Goal: Complete application form

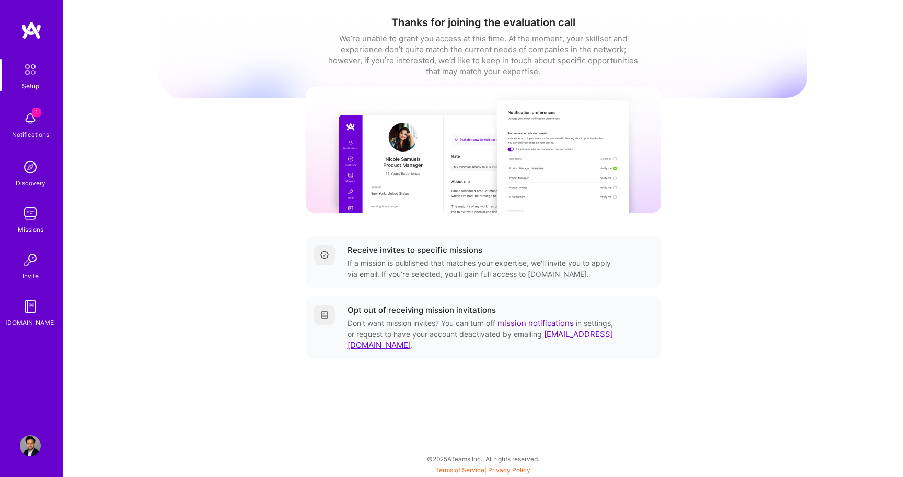
click at [33, 78] on img at bounding box center [30, 70] width 22 height 22
click at [31, 220] on img at bounding box center [30, 213] width 21 height 21
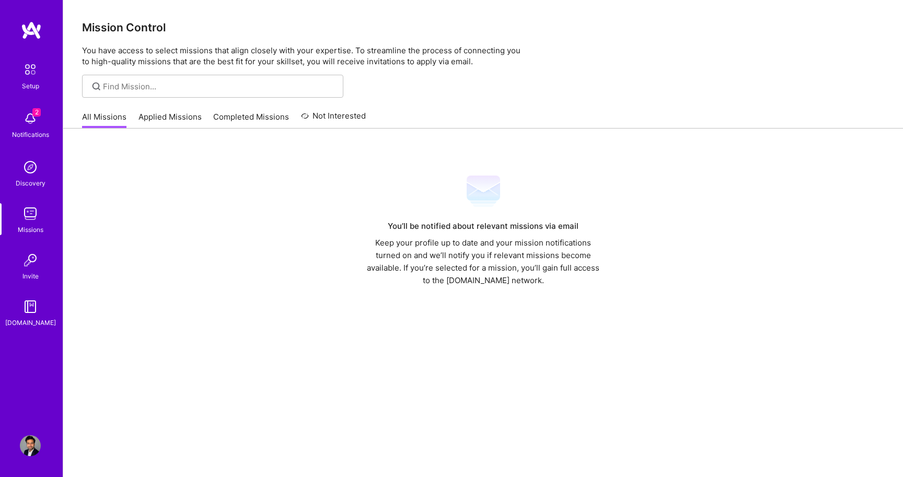
click at [156, 117] on link "Applied Missions" at bounding box center [170, 119] width 63 height 17
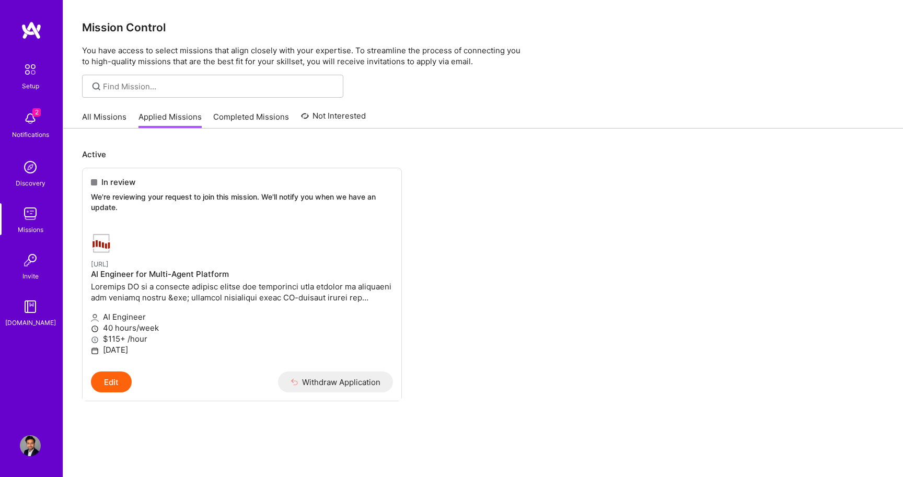
click at [27, 118] on img at bounding box center [30, 118] width 21 height 21
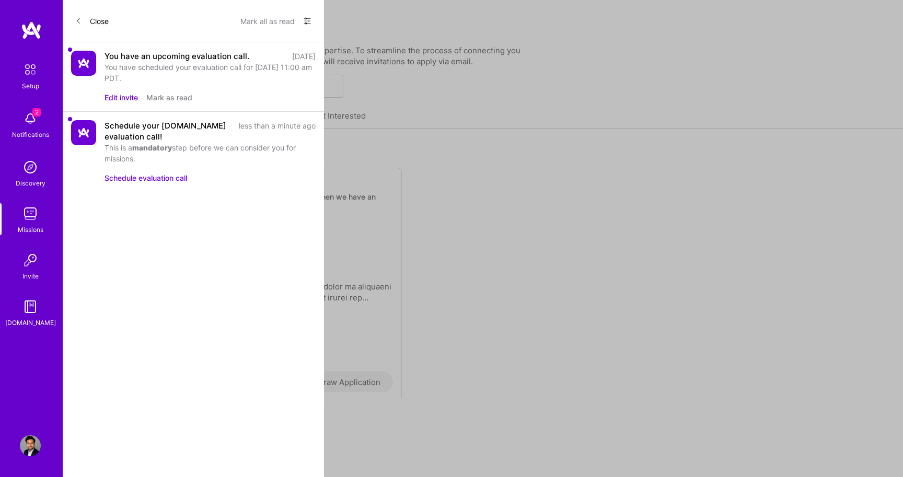
click at [123, 99] on button "Edit invite" at bounding box center [121, 97] width 33 height 11
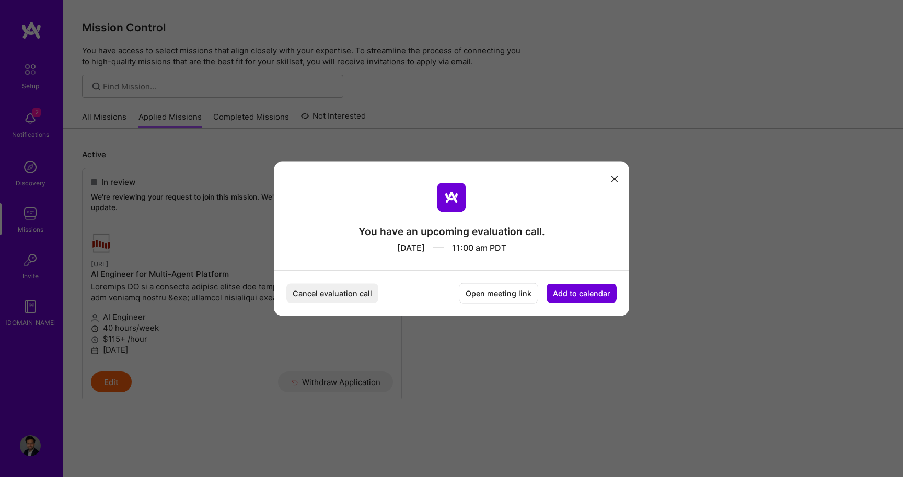
click at [615, 176] on icon "modal" at bounding box center [615, 179] width 6 height 6
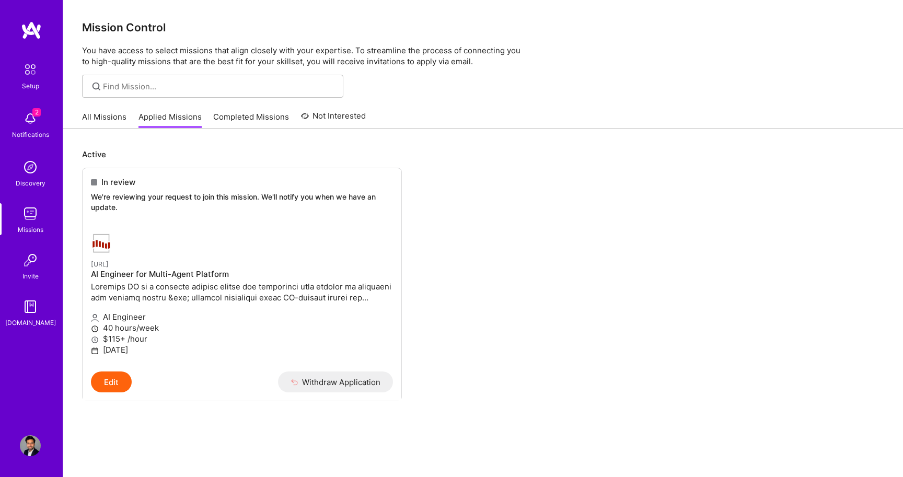
click at [31, 124] on img at bounding box center [30, 118] width 21 height 21
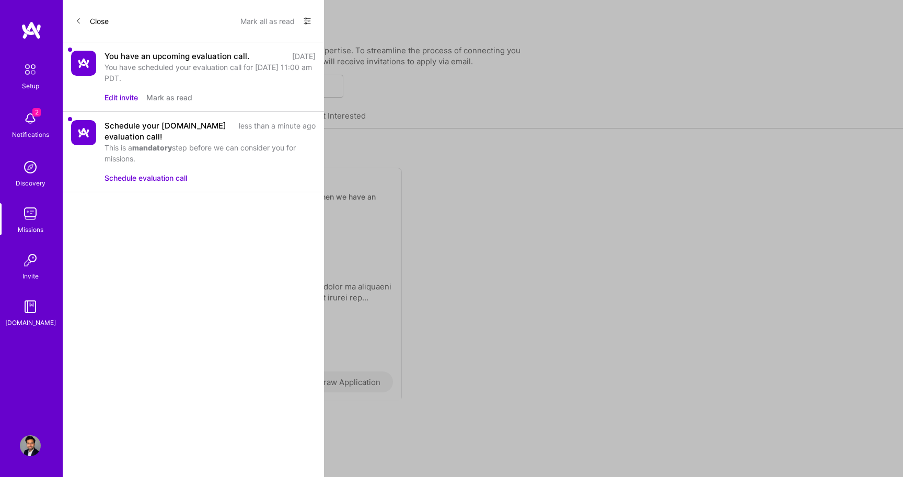
click at [151, 179] on button "Schedule evaluation call" at bounding box center [146, 178] width 83 height 11
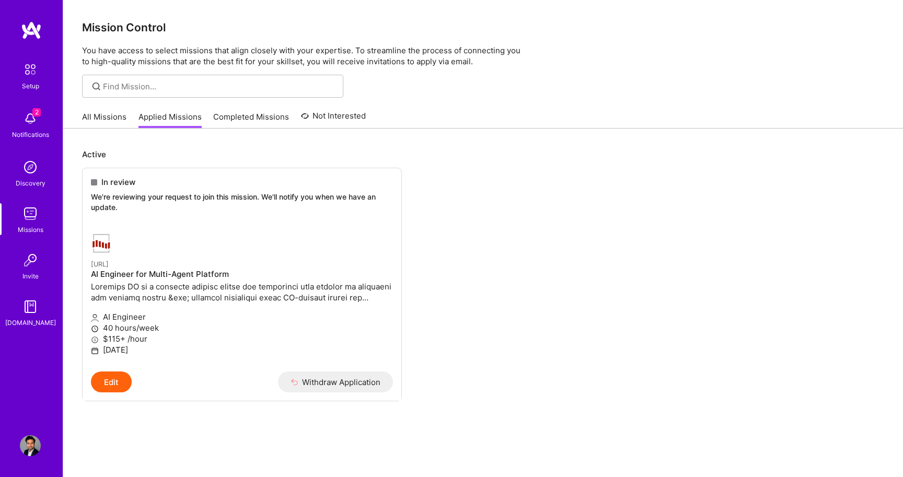
click at [33, 117] on div "Setup 2 Notifications Discovery Missions Invite A.Guide" at bounding box center [31, 194] width 63 height 270
click at [32, 117] on img at bounding box center [30, 118] width 21 height 21
click at [29, 71] on img at bounding box center [30, 70] width 22 height 22
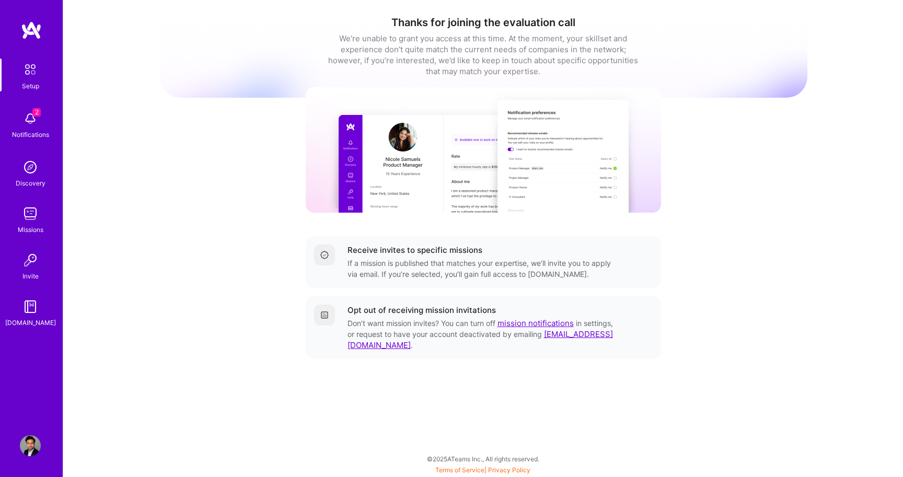
click at [29, 71] on img at bounding box center [30, 70] width 22 height 22
click at [31, 215] on img at bounding box center [30, 213] width 21 height 21
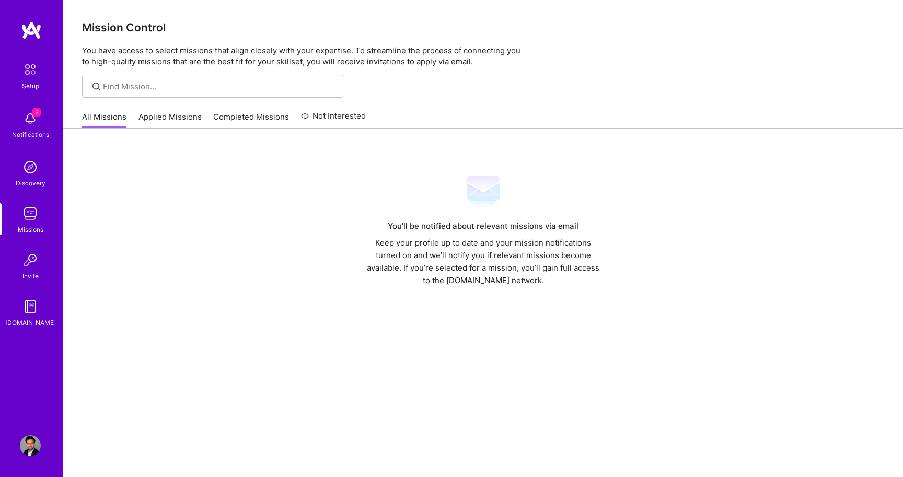
click at [35, 259] on img at bounding box center [30, 260] width 21 height 21
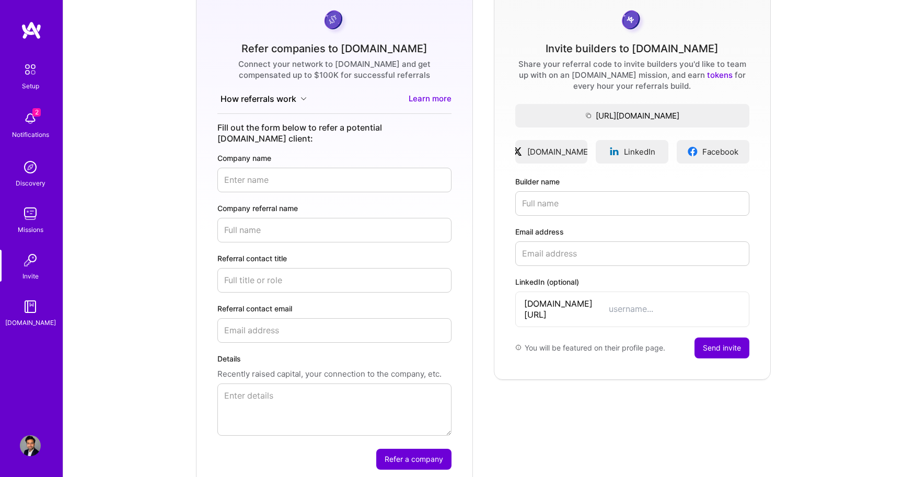
scroll to position [145, 0]
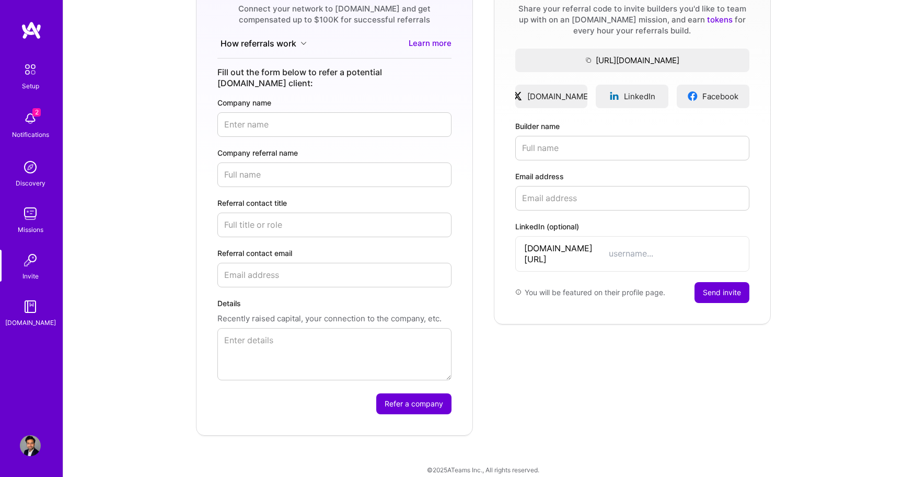
click at [20, 266] on img at bounding box center [30, 260] width 21 height 21
click at [28, 313] on img at bounding box center [30, 306] width 21 height 21
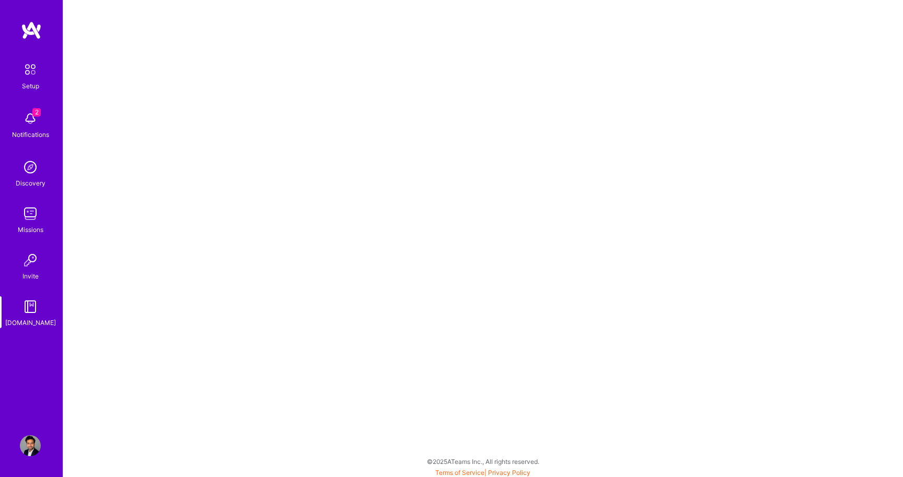
click at [26, 79] on img at bounding box center [30, 70] width 22 height 22
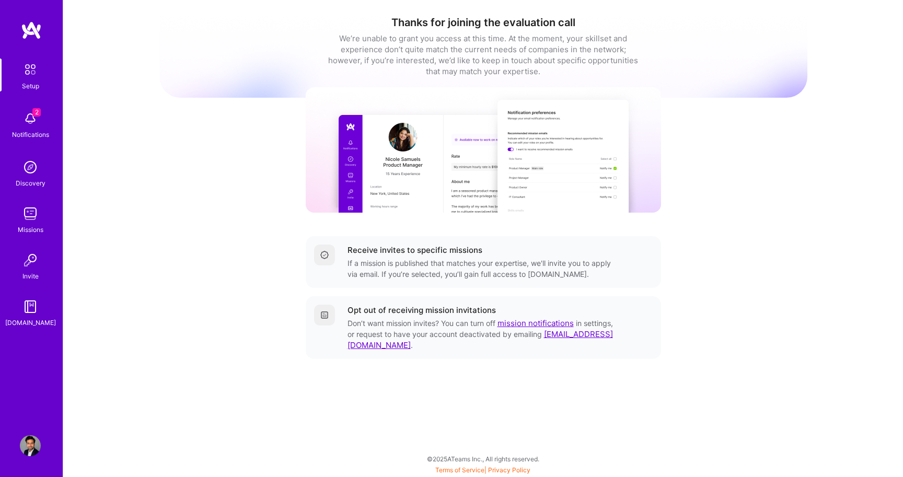
click at [33, 112] on span "2" at bounding box center [36, 112] width 8 height 8
click at [404, 47] on div "2 Setup 2 Notifications Discovery Missions Invite A.Guide Profile Close Mark al…" at bounding box center [451, 236] width 903 height 472
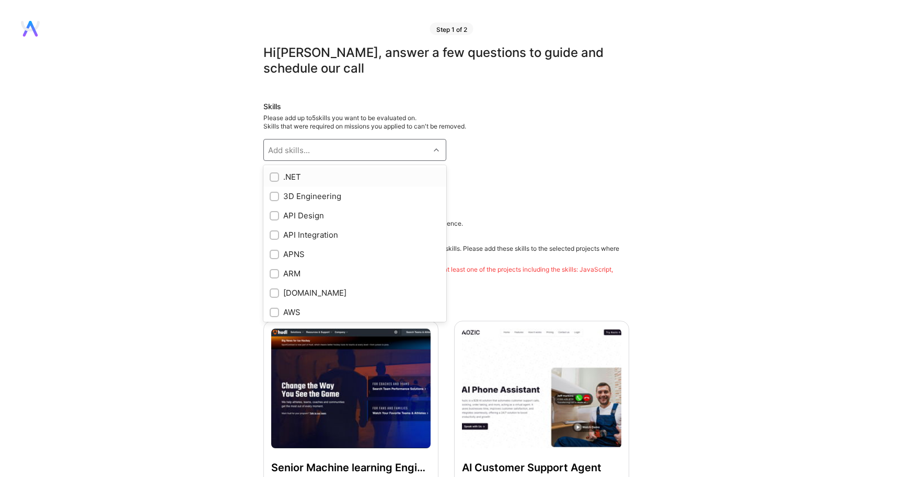
click at [324, 151] on div "Add skills..." at bounding box center [347, 150] width 166 height 21
click at [309, 216] on div "Artificial Intelligence (AI)" at bounding box center [355, 216] width 170 height 11
checkbox input "true"
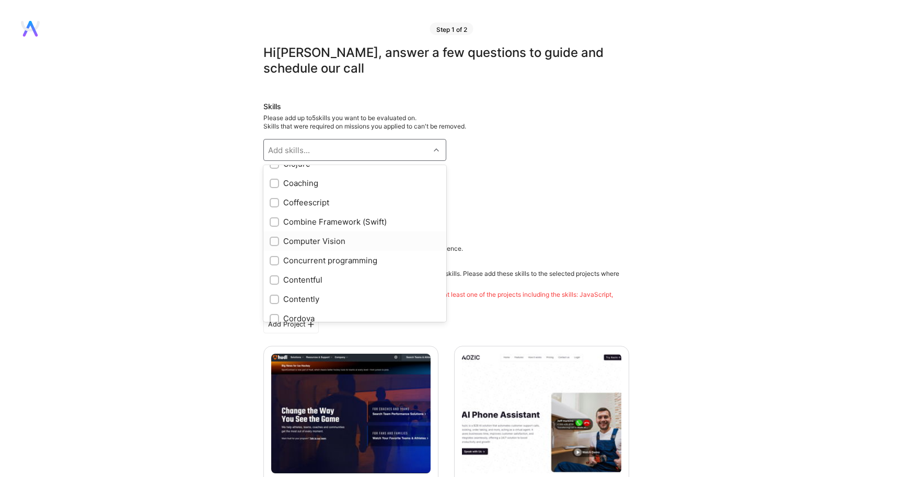
scroll to position [1208, 0]
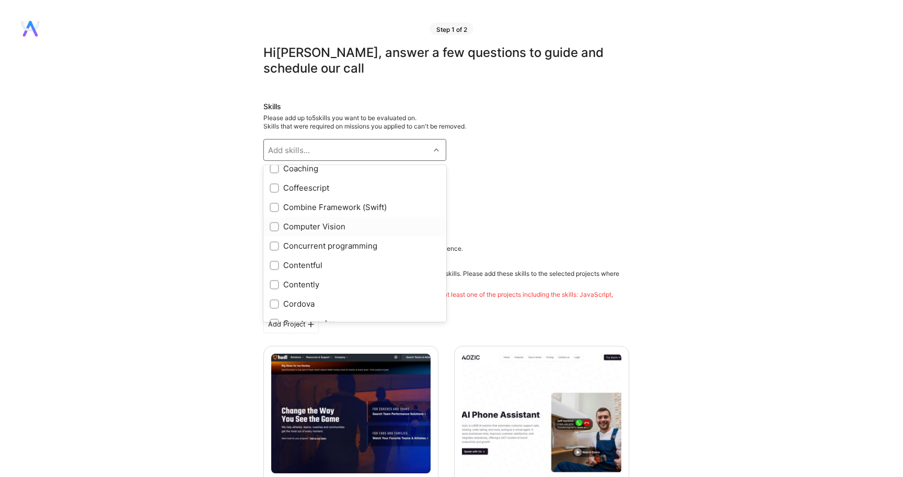
click at [303, 229] on div "Computer Vision" at bounding box center [355, 226] width 170 height 11
checkbox input "true"
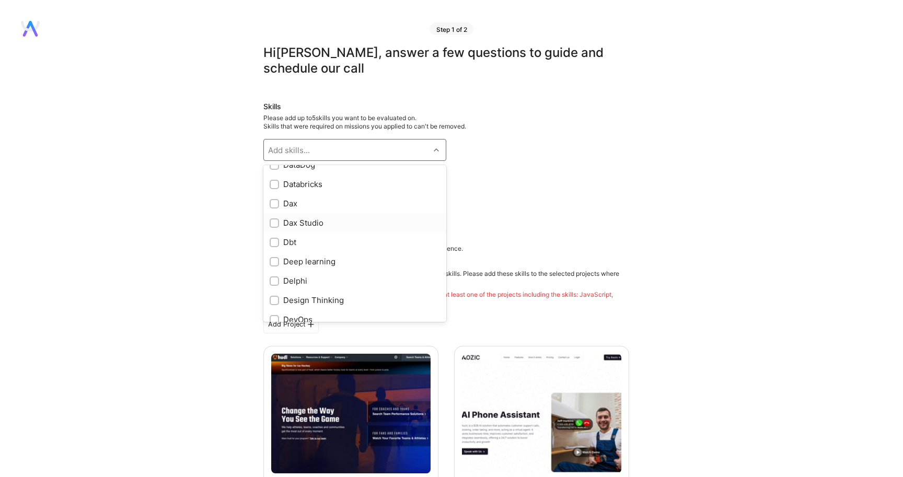
scroll to position [1634, 0]
click at [306, 246] on div "Deep learning" at bounding box center [355, 245] width 170 height 11
checkbox input "true"
click at [287, 191] on div "DevOps" at bounding box center [355, 189] width 170 height 11
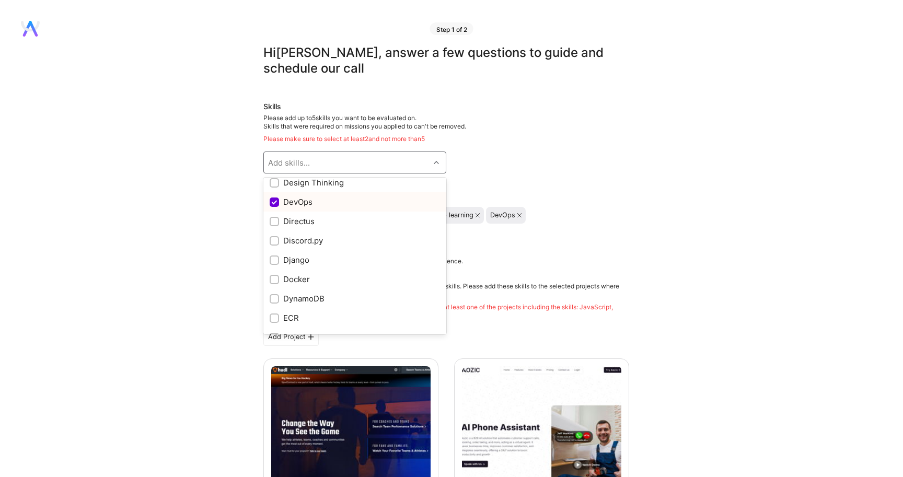
click at [290, 203] on div "DevOps" at bounding box center [355, 202] width 170 height 11
checkbox input "true"
click at [275, 188] on input "checkbox" at bounding box center [275, 187] width 7 height 7
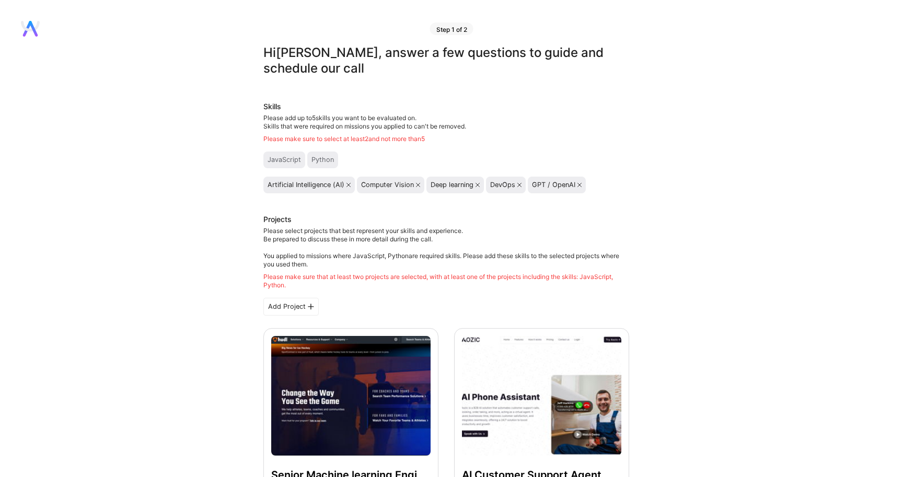
click at [325, 158] on div "Python" at bounding box center [323, 160] width 22 height 8
click at [418, 185] on icon at bounding box center [418, 185] width 4 height 4
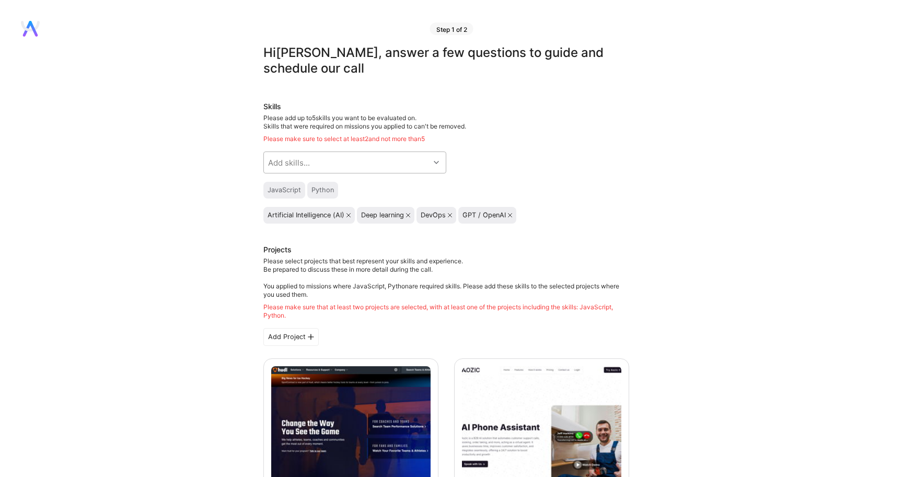
click at [325, 161] on div "Add skills..." at bounding box center [347, 162] width 166 height 21
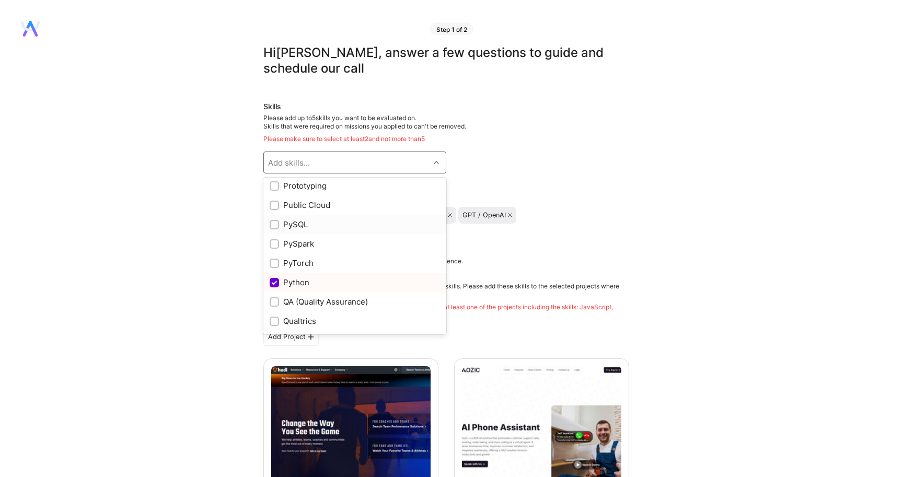
scroll to position [4319, 0]
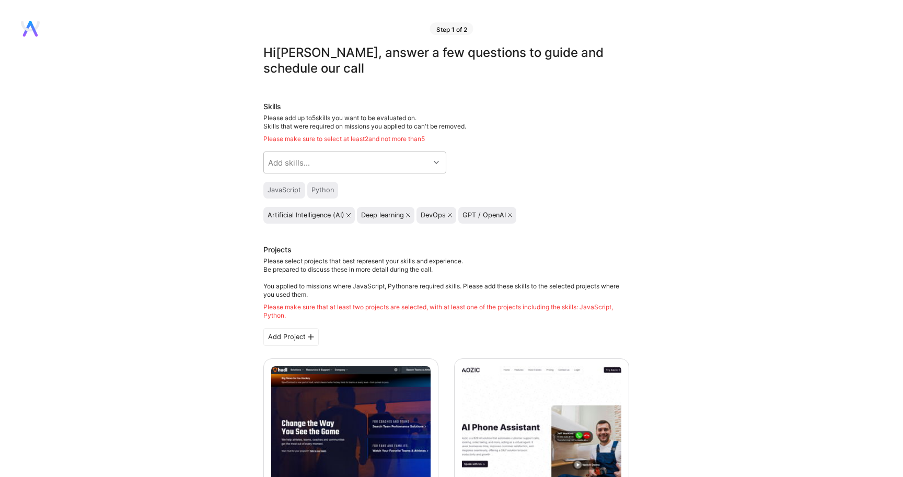
click at [410, 215] on icon at bounding box center [408, 215] width 4 height 4
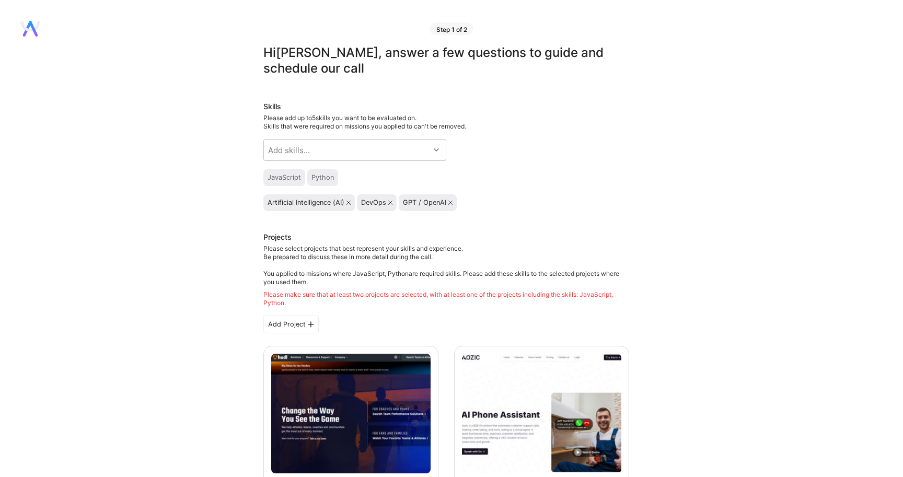
click at [390, 202] on icon at bounding box center [390, 203] width 4 height 4
click at [353, 154] on div "Add skills..." at bounding box center [347, 150] width 166 height 21
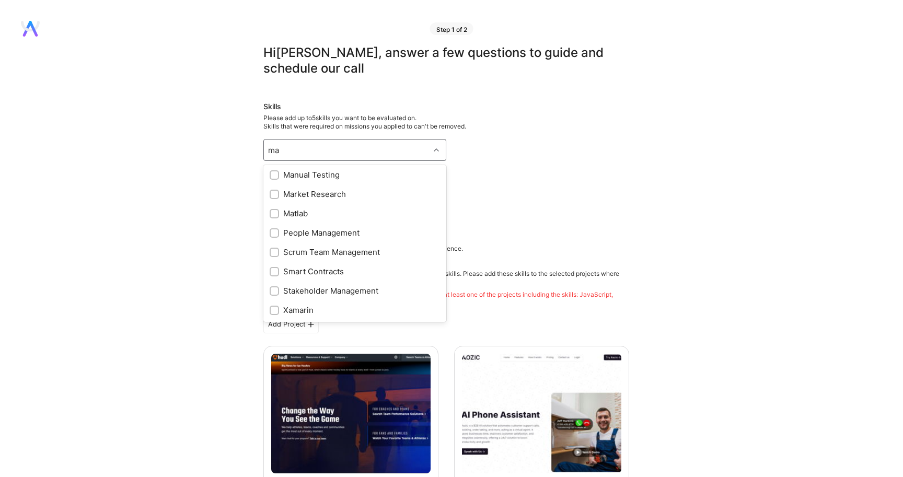
scroll to position [45, 0]
type input "mac"
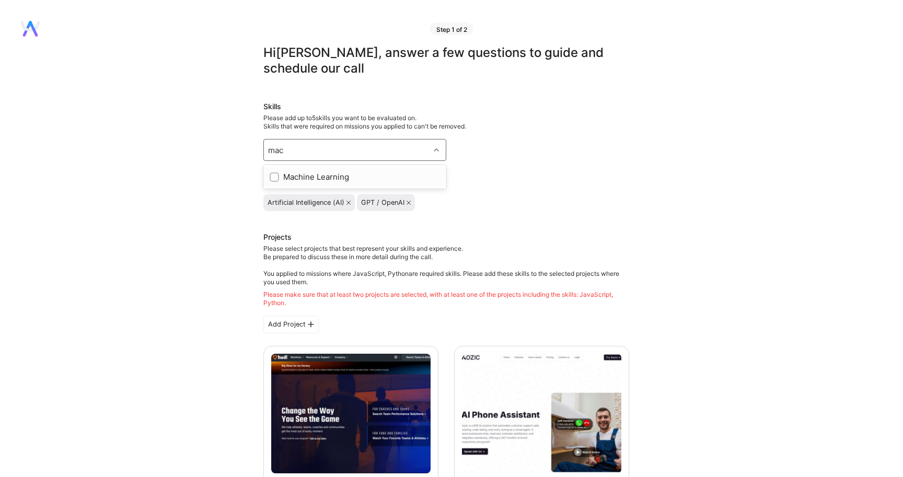
scroll to position [0, 0]
click at [292, 176] on div "Machine Learning" at bounding box center [355, 176] width 170 height 11
checkbox input "true"
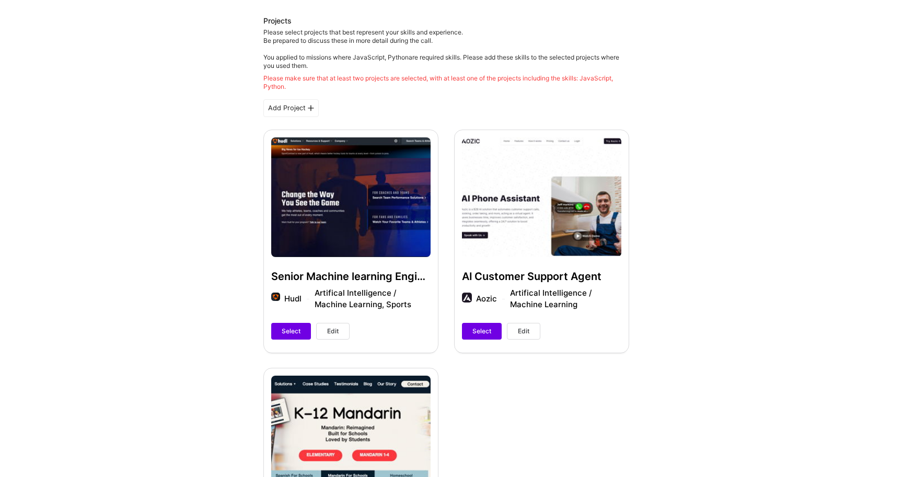
scroll to position [225, 0]
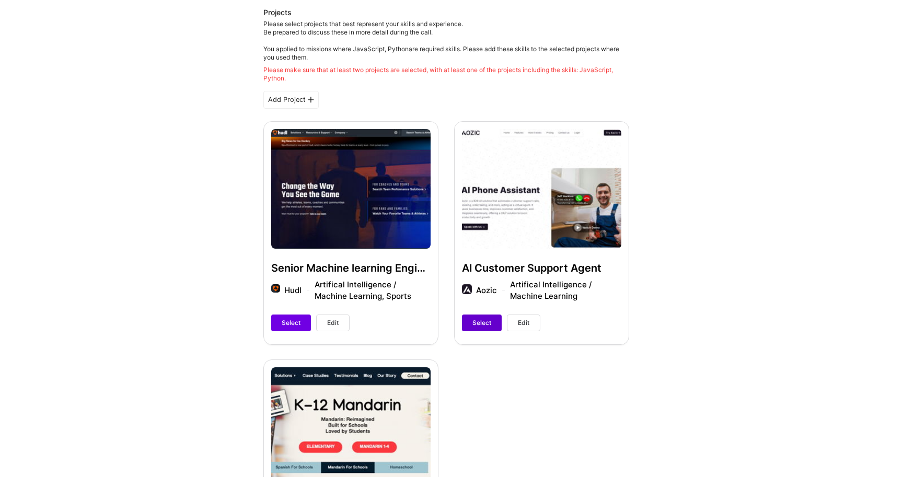
click at [479, 320] on span "Select" at bounding box center [482, 322] width 19 height 9
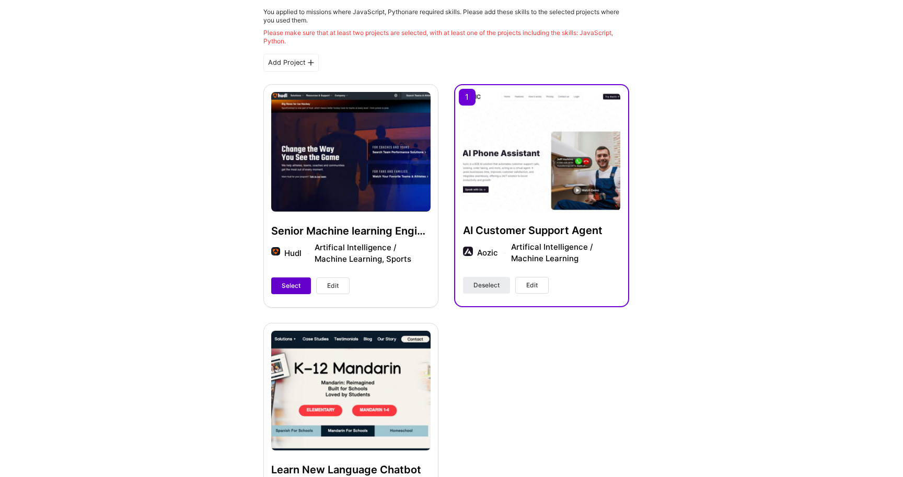
scroll to position [261, 0]
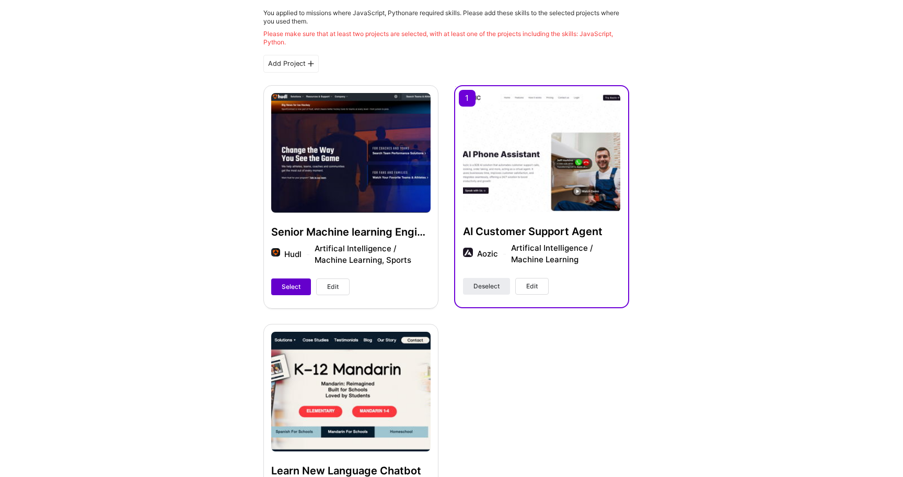
click at [289, 287] on span "Select" at bounding box center [291, 286] width 19 height 9
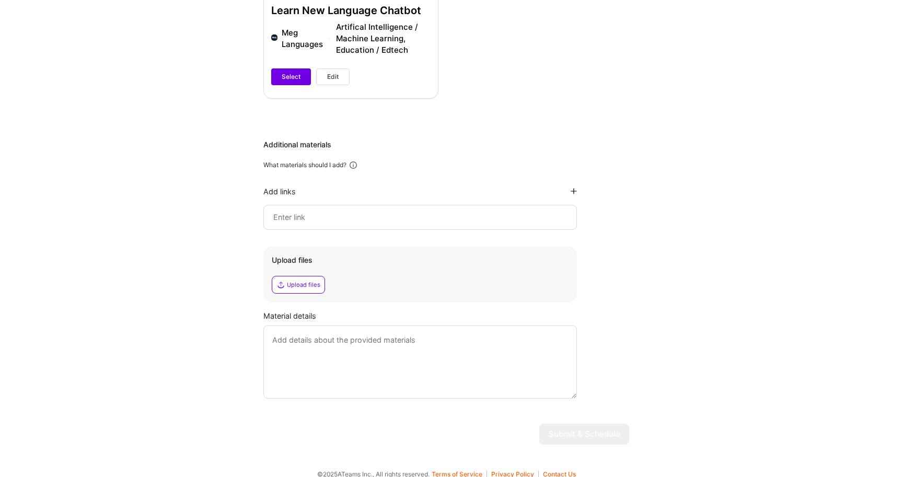
scroll to position [732, 0]
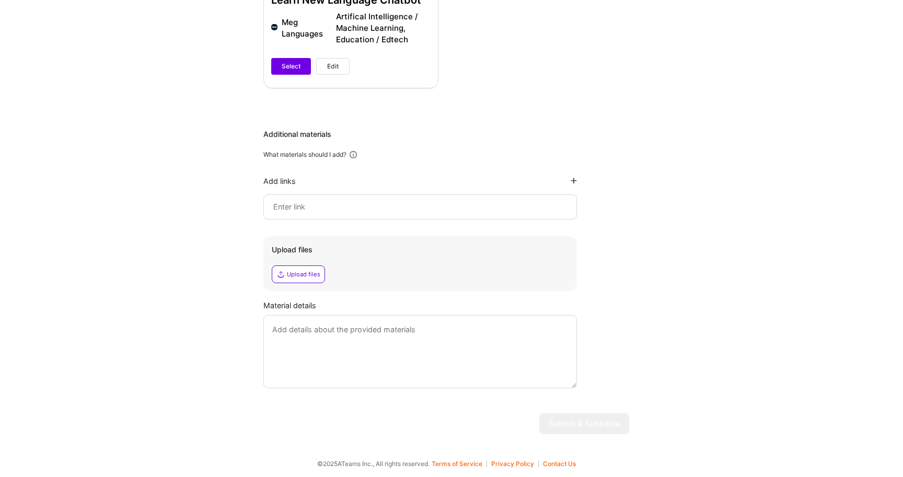
click at [283, 209] on input at bounding box center [420, 207] width 296 height 13
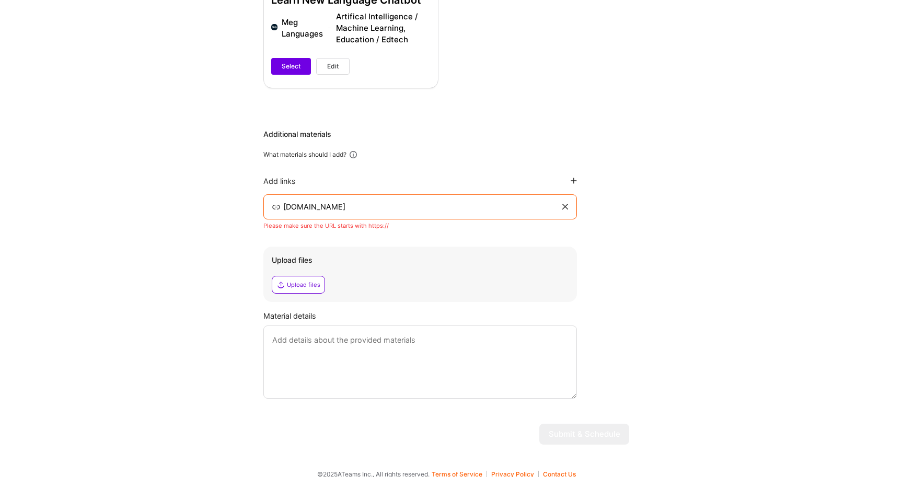
paste input "ttps://www.hudl.com/"
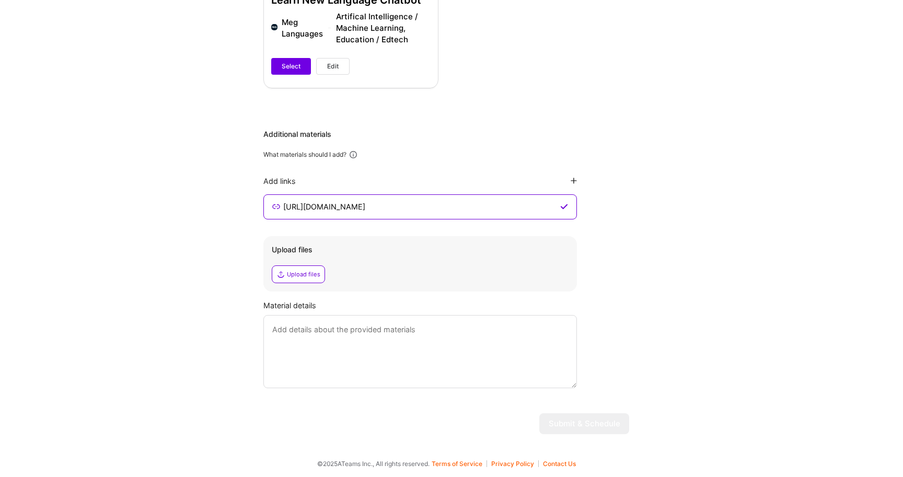
type input "https://www.hudl.com/"
click at [575, 181] on icon at bounding box center [574, 181] width 6 height 6
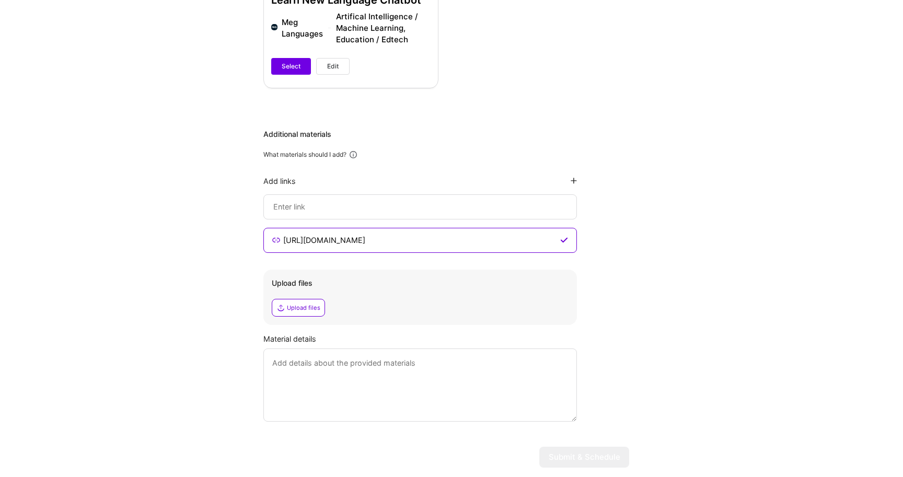
click at [336, 205] on input at bounding box center [420, 207] width 296 height 13
paste input "https://aozic.ai/"
type input "https://aozic.ai/"
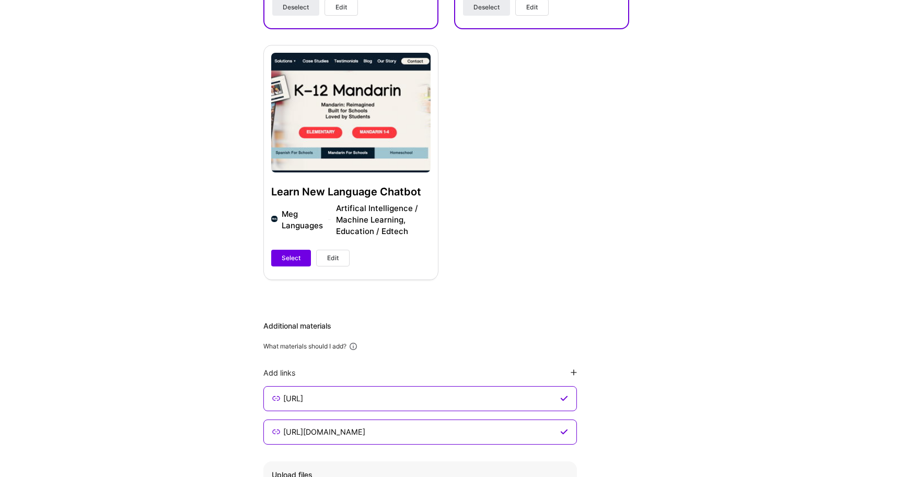
scroll to position [765, 0]
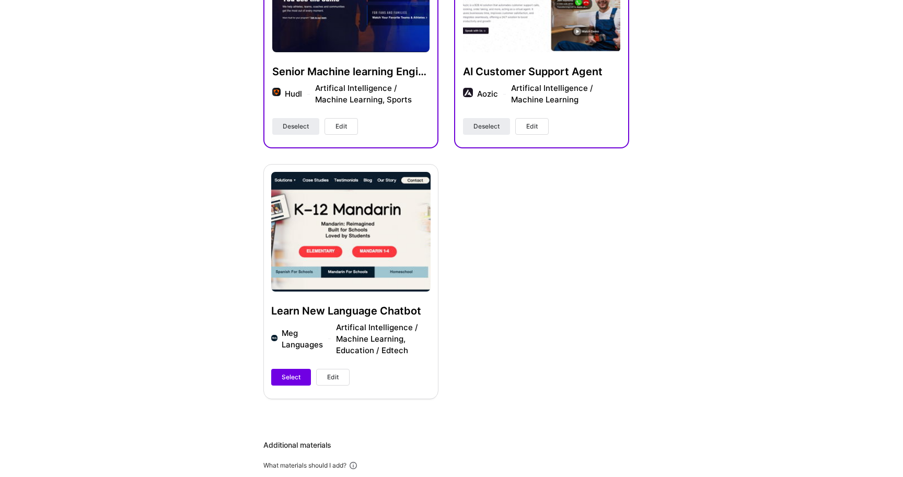
scroll to position [451, 0]
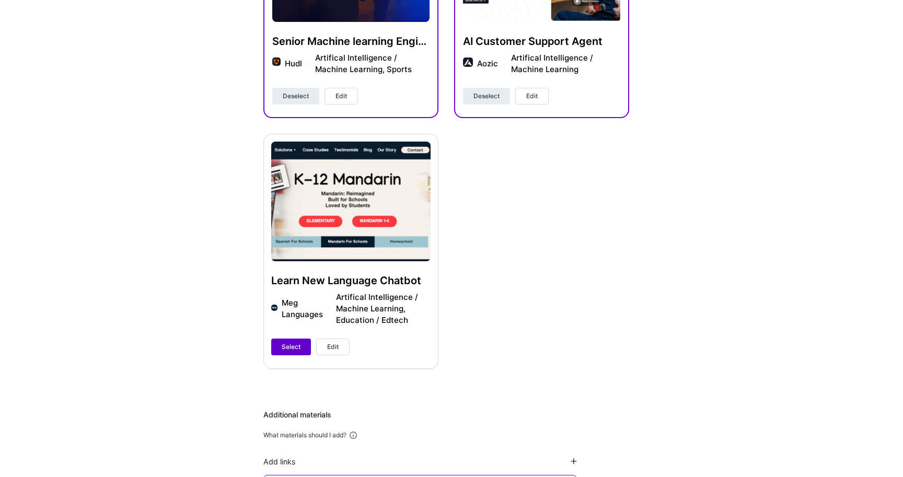
click at [292, 348] on span "Select" at bounding box center [291, 346] width 19 height 9
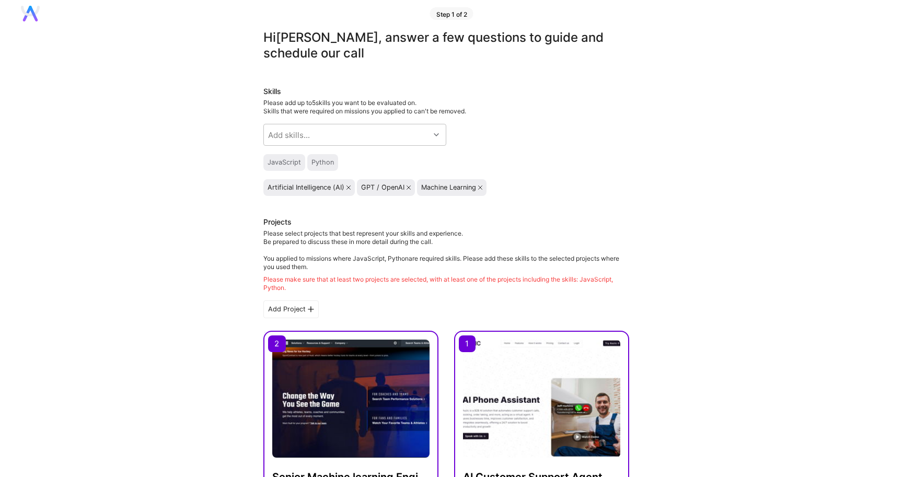
scroll to position [0, 0]
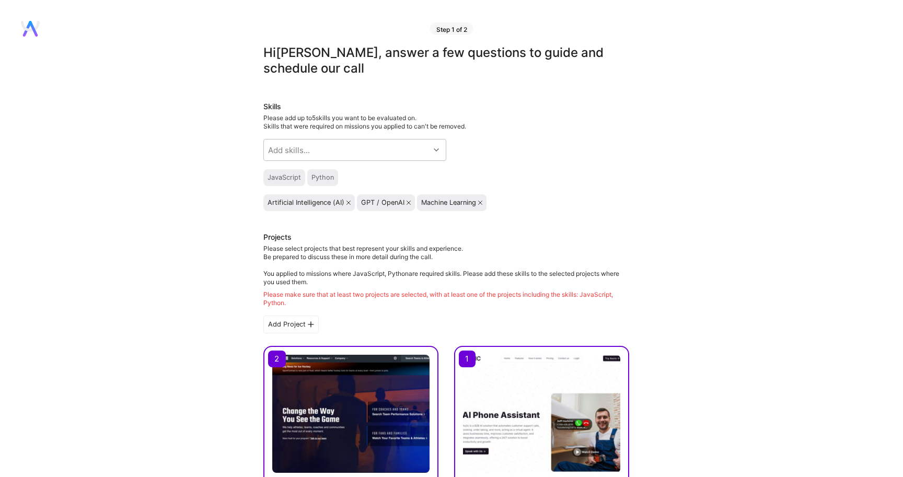
click at [294, 323] on div "Add Project" at bounding box center [291, 325] width 55 height 18
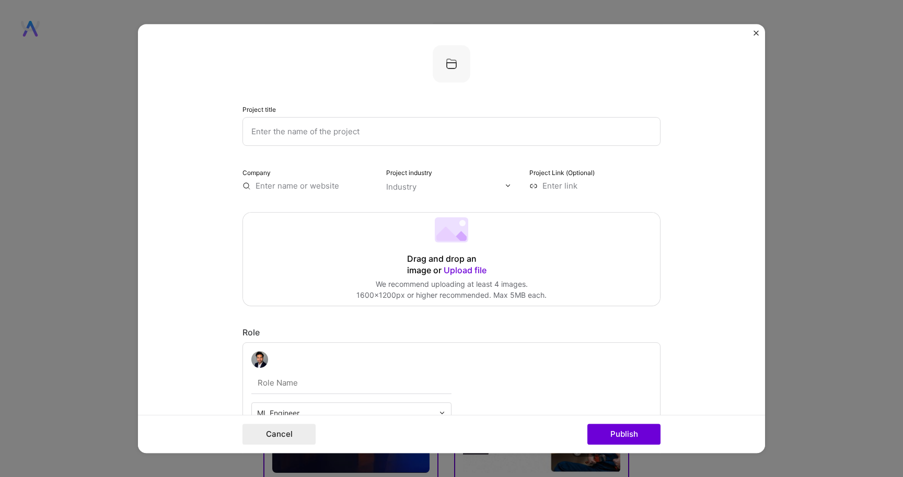
click at [756, 30] on img "Close" at bounding box center [756, 32] width 5 height 5
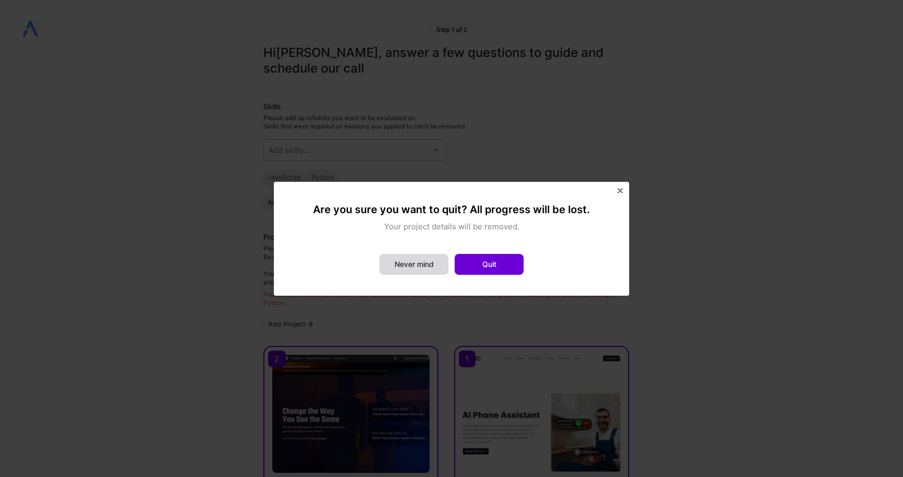
click at [422, 267] on button "Never mind" at bounding box center [414, 264] width 69 height 21
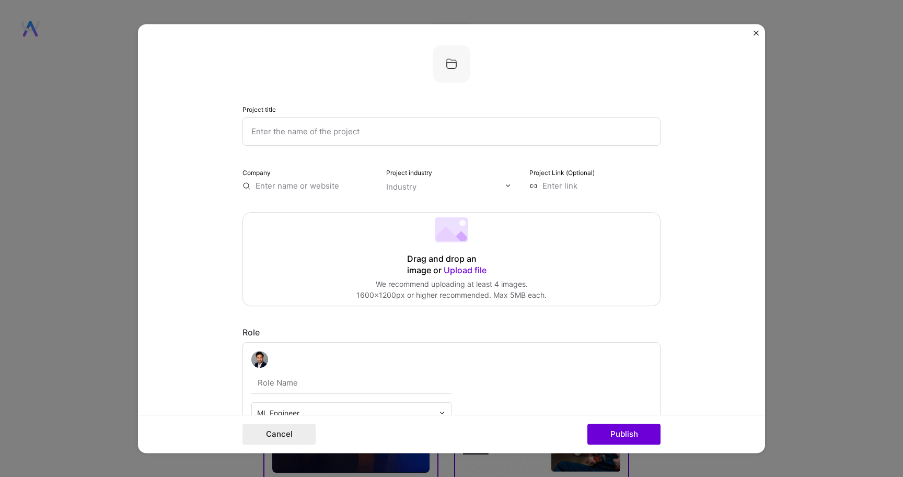
click at [757, 31] on img "Close" at bounding box center [756, 32] width 5 height 5
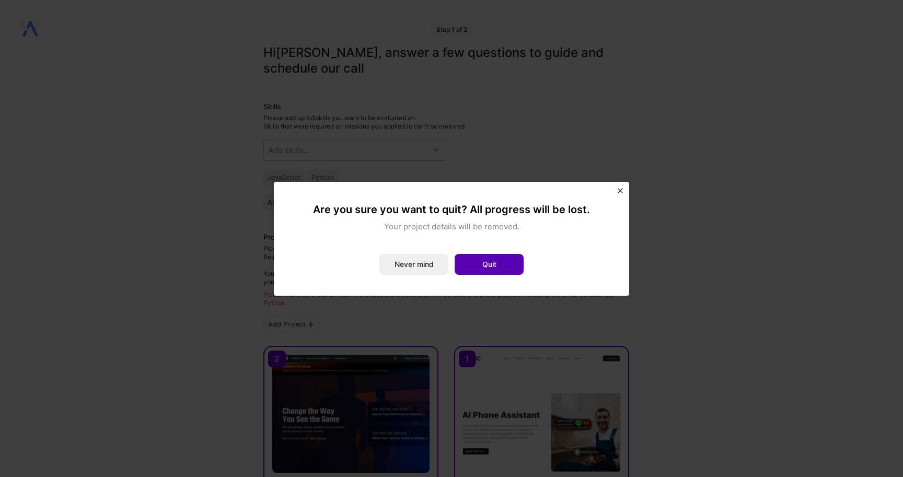
click at [507, 264] on button "Quit" at bounding box center [489, 264] width 69 height 21
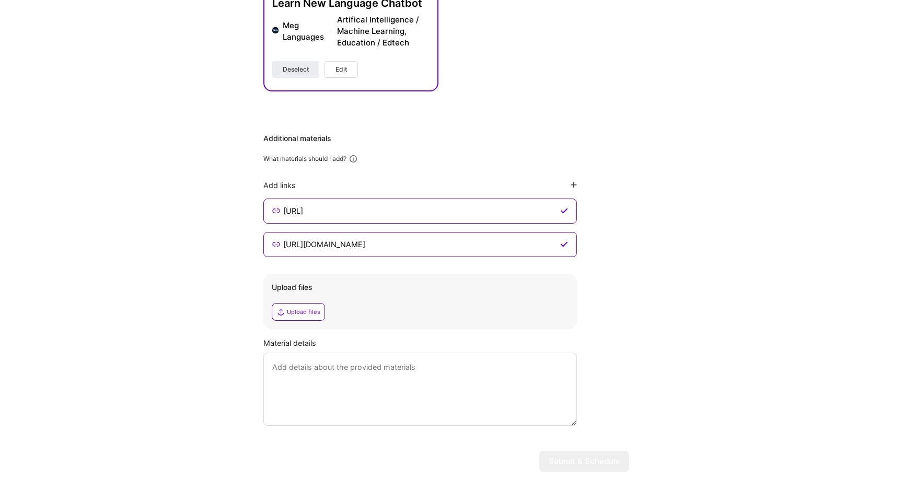
scroll to position [766, 0]
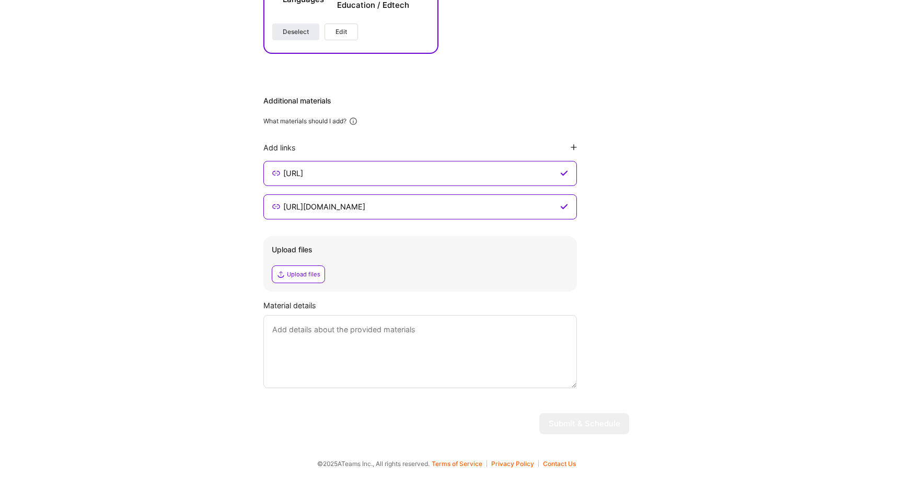
click at [450, 350] on textarea at bounding box center [421, 351] width 314 height 73
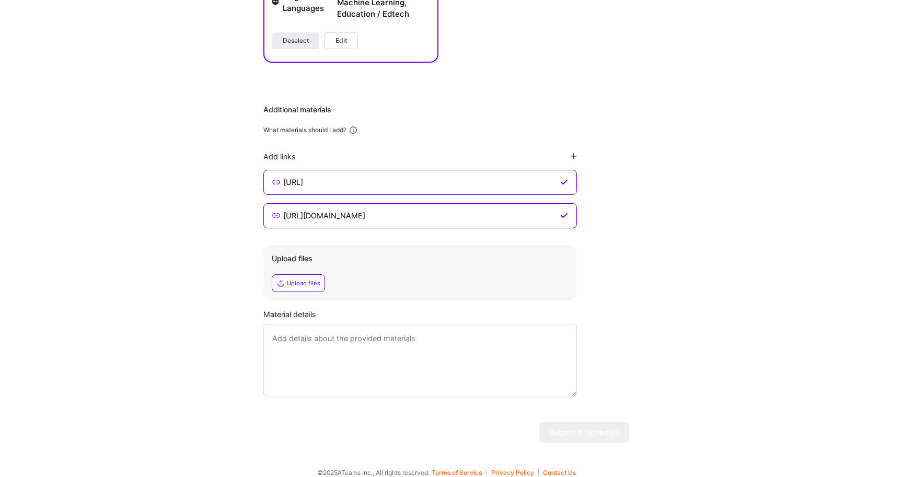
scroll to position [753, 0]
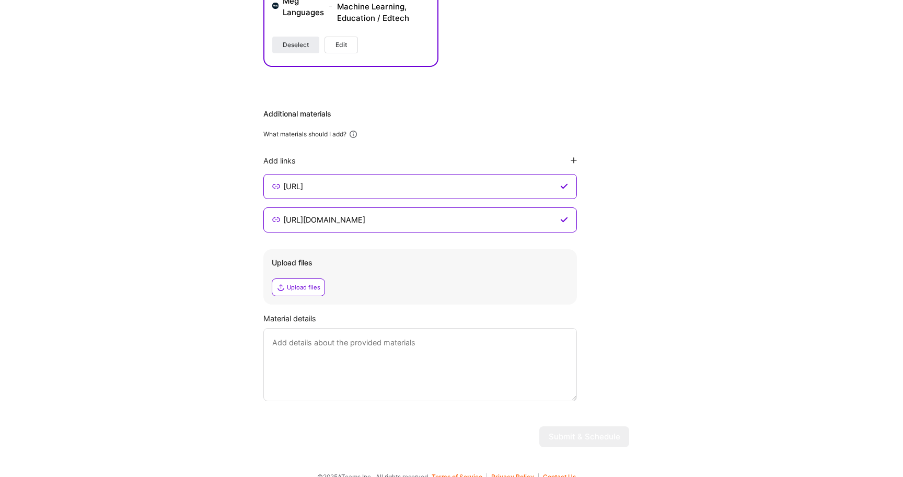
click at [565, 184] on icon at bounding box center [564, 186] width 8 height 8
click at [575, 159] on icon at bounding box center [574, 160] width 6 height 6
type input "https://aozic.ai/"
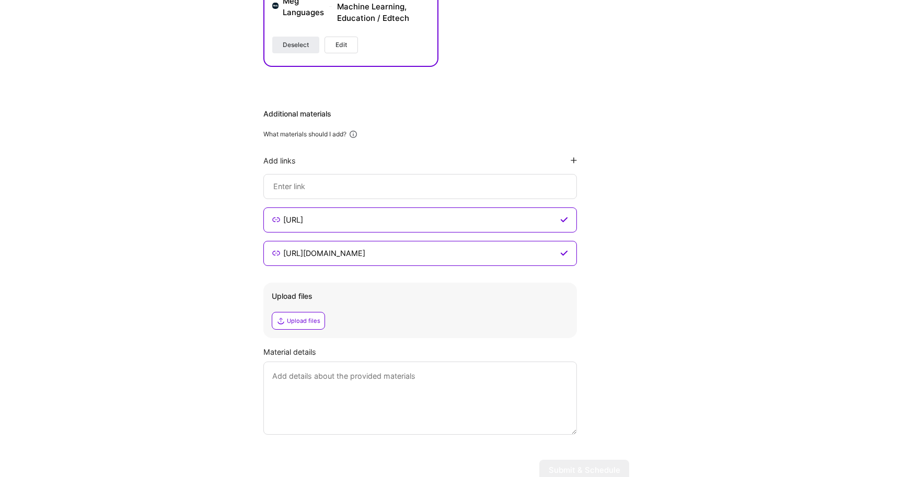
click at [617, 211] on div "Additional materials What materials should I add? Add links https://aozic.ai/ h…" at bounding box center [447, 272] width 366 height 326
click at [383, 190] on input at bounding box center [420, 186] width 296 height 13
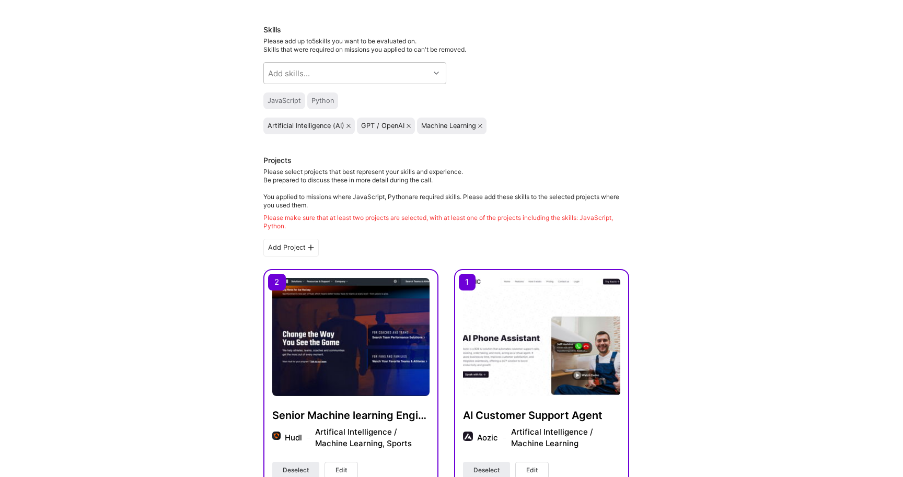
scroll to position [0, 0]
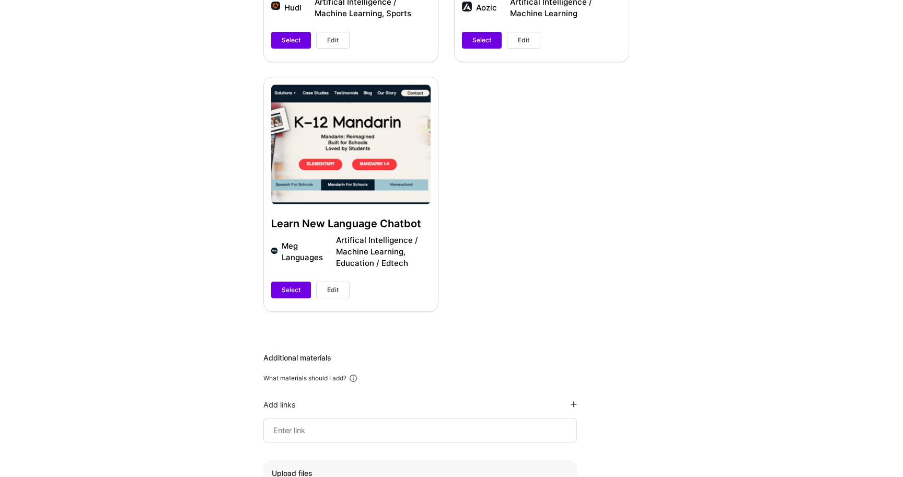
scroll to position [289, 0]
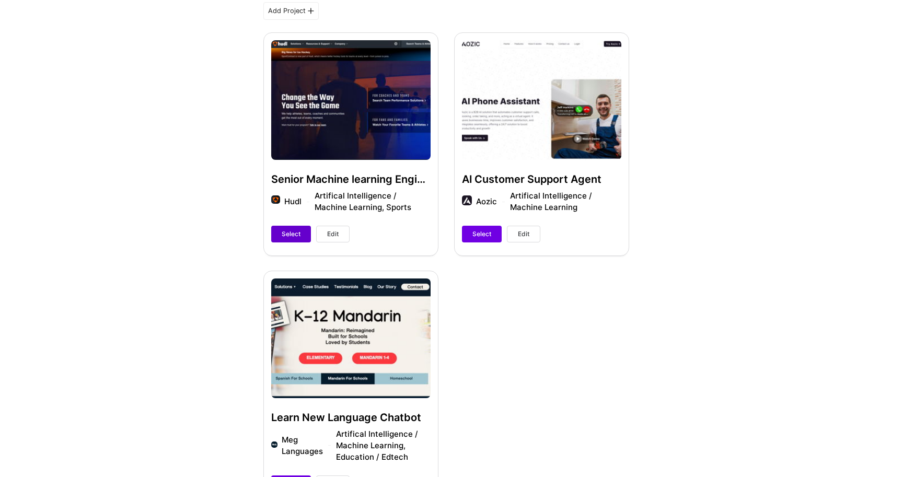
click at [290, 237] on span "Select" at bounding box center [291, 234] width 19 height 9
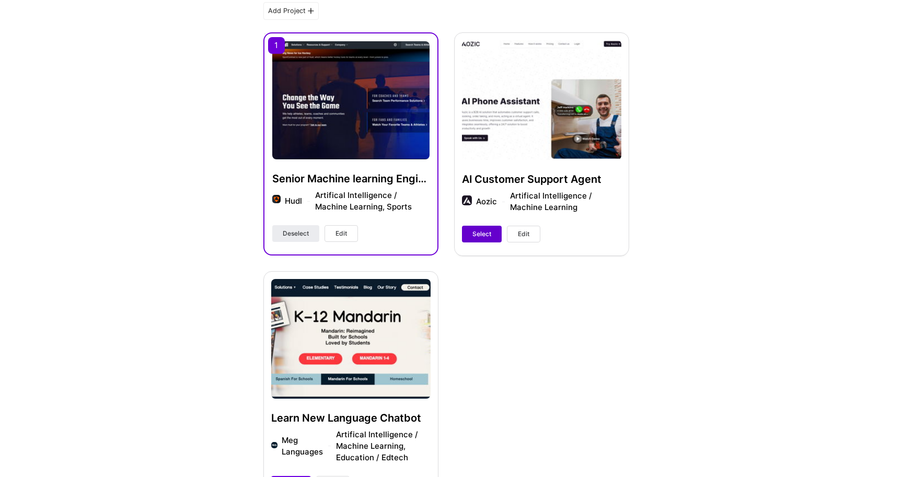
click at [480, 235] on span "Select" at bounding box center [482, 234] width 19 height 9
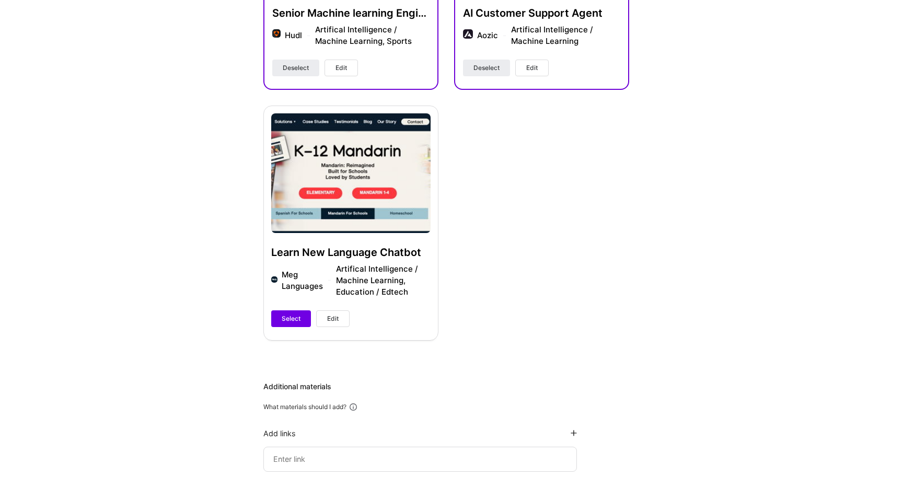
scroll to position [464, 0]
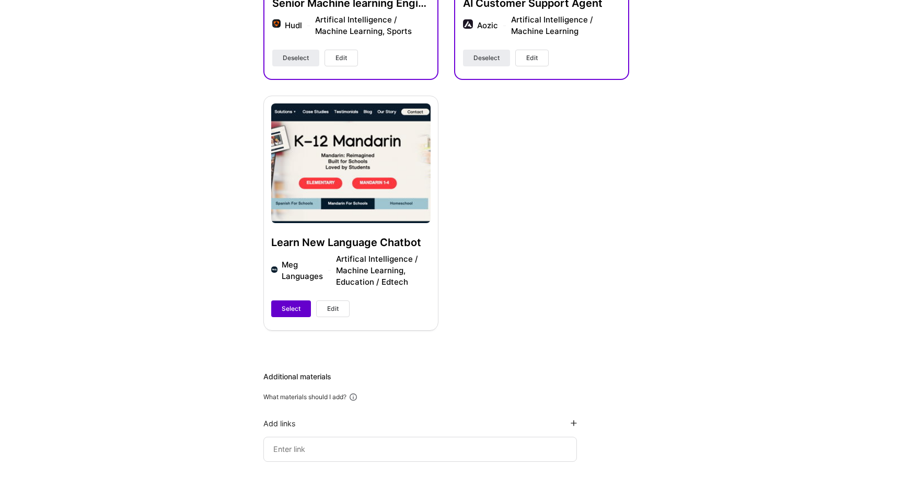
click at [304, 307] on button "Select" at bounding box center [291, 309] width 40 height 17
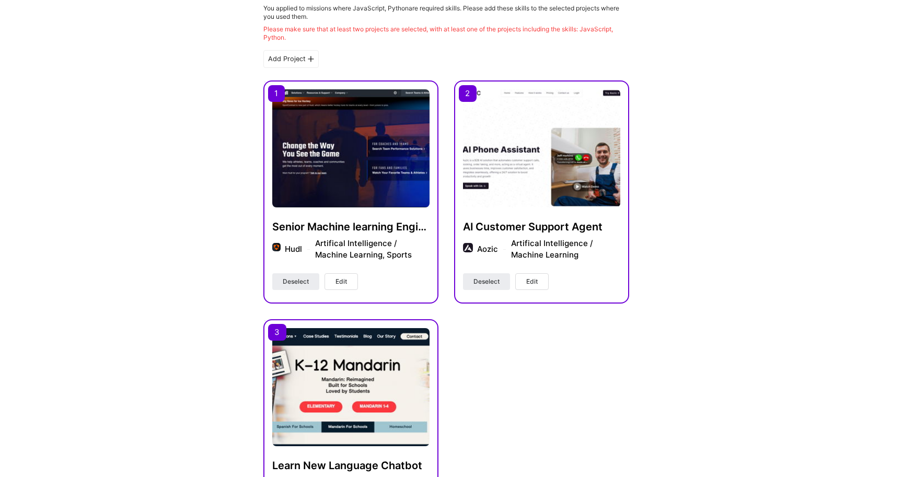
scroll to position [80, 0]
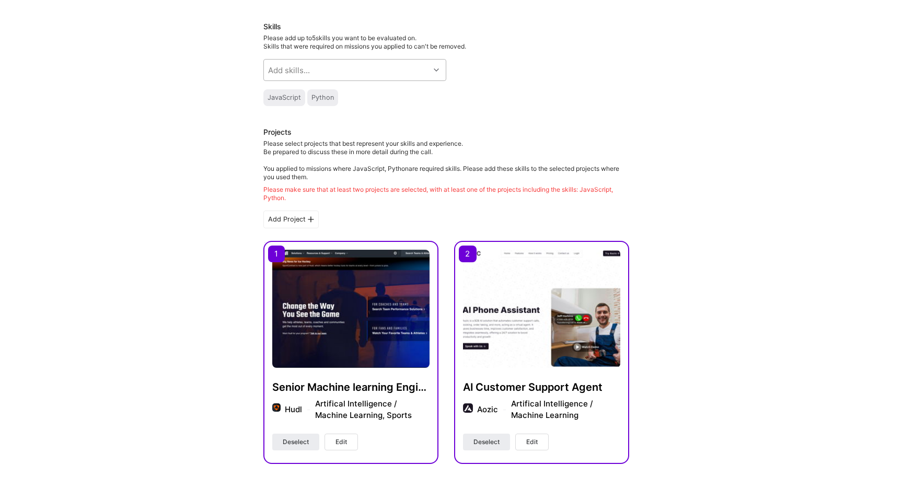
click at [288, 67] on div "Add skills..." at bounding box center [289, 70] width 42 height 11
type input "arti"
click at [304, 124] on div "Artificial Intelligence (AI)" at bounding box center [355, 116] width 183 height 19
checkbox input "true"
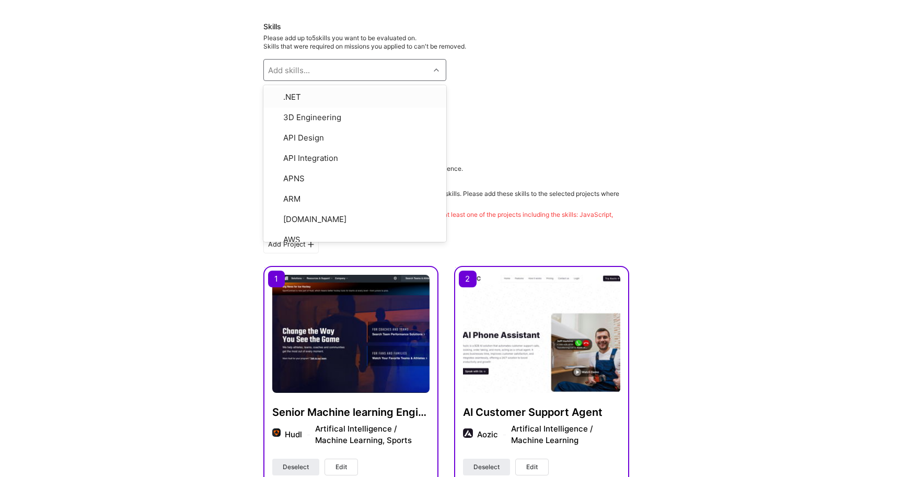
click at [532, 99] on div "JavaScript Python" at bounding box center [447, 97] width 366 height 17
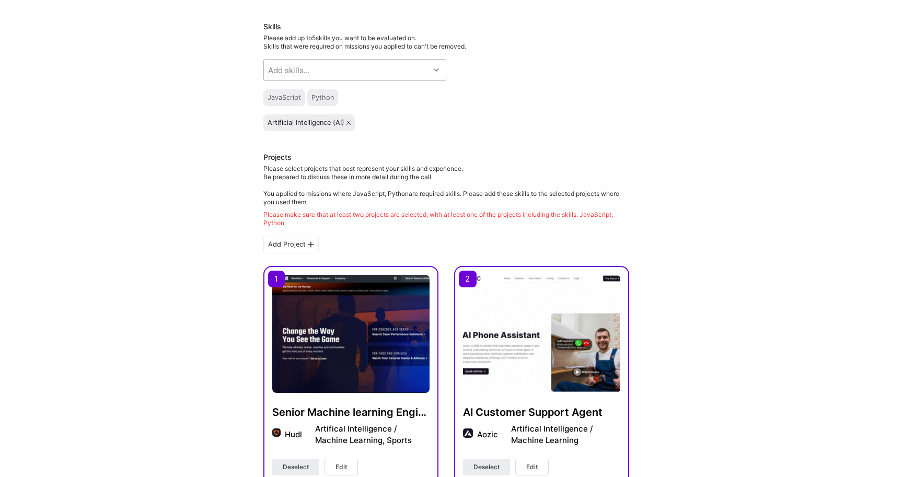
click at [328, 76] on div "Add skills..." at bounding box center [347, 70] width 166 height 21
type input "machine"
click at [302, 98] on div "Machine Learning" at bounding box center [355, 96] width 170 height 11
checkbox input "true"
type input "opena"
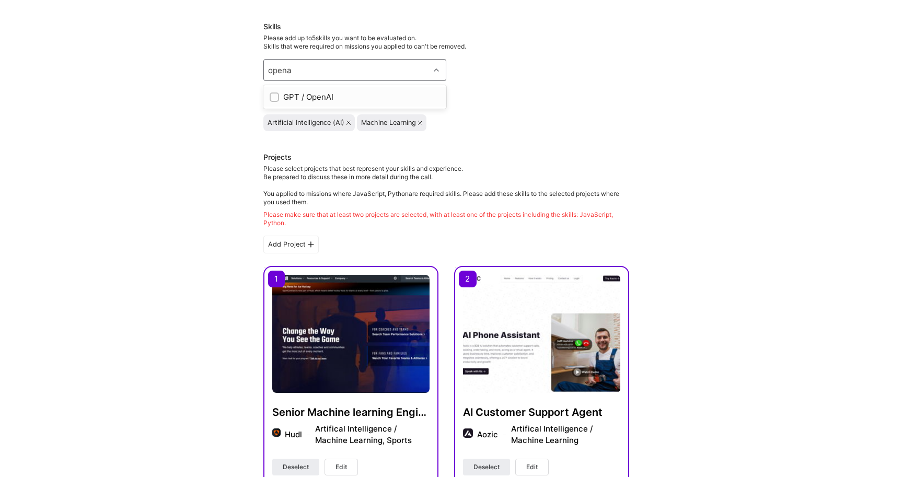
click at [300, 99] on div "GPT / OpenAI" at bounding box center [355, 96] width 170 height 11
checkbox input "true"
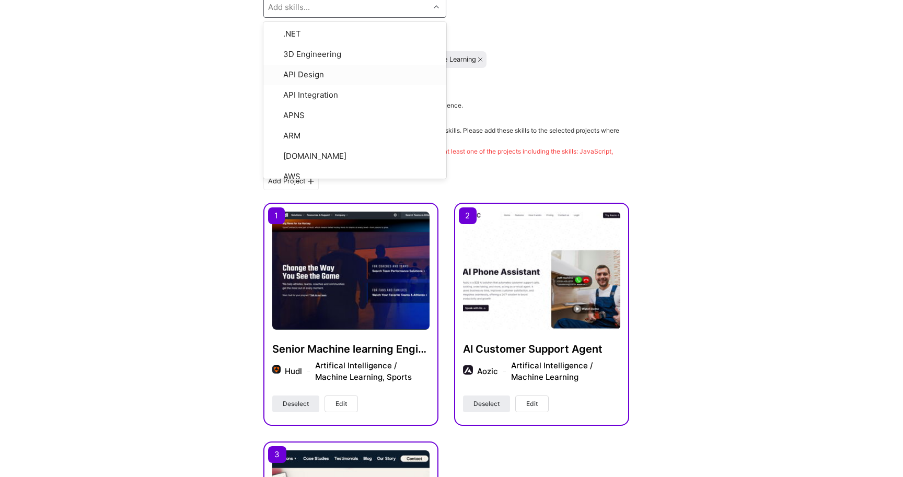
click at [244, 182] on div "Hi Adil , answer a few questions to guide and schedule our call Skills Please a…" at bounding box center [446, 467] width 893 height 1130
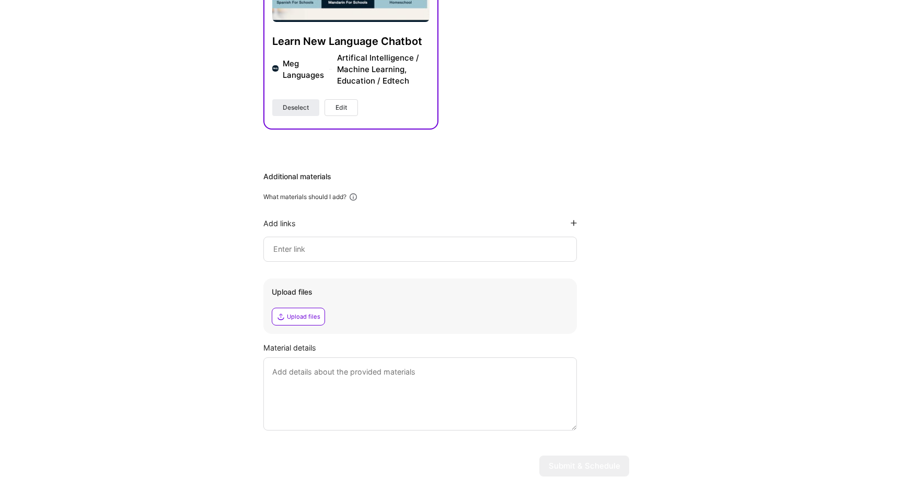
scroll to position [733, 0]
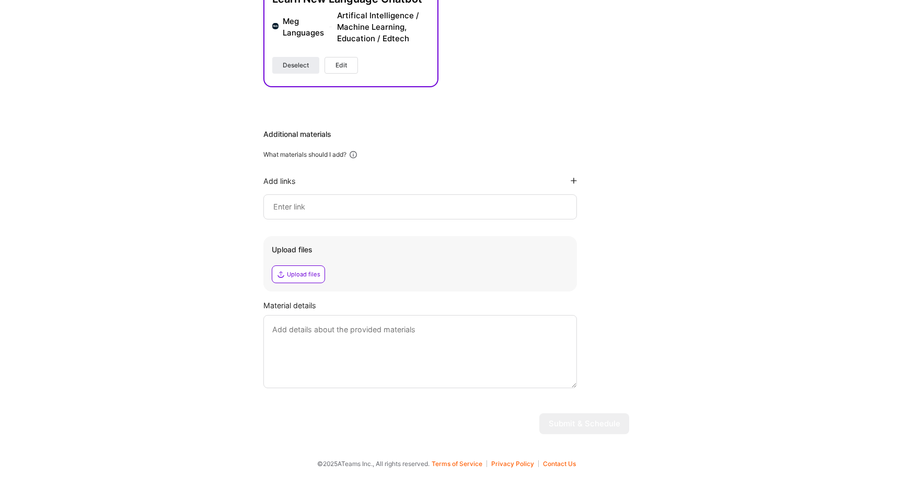
click at [294, 202] on input at bounding box center [420, 207] width 296 height 13
paste input "https://aozic.ai/"
type input "https://aozic.ai/"
click at [574, 181] on icon at bounding box center [574, 181] width 6 height 6
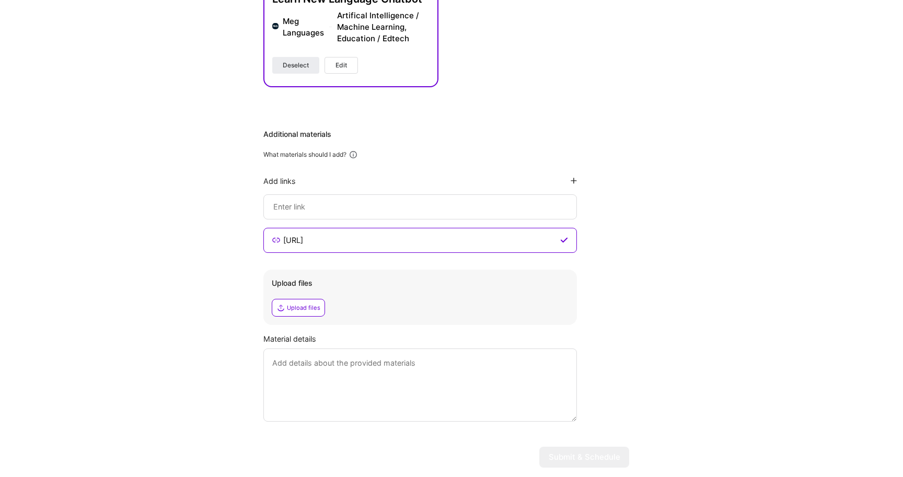
click at [364, 205] on input at bounding box center [420, 207] width 296 height 13
paste input "https://www.hudl.com/"
type input "https://www.hudl.com/"
click at [297, 307] on div "Upload files" at bounding box center [303, 308] width 33 height 8
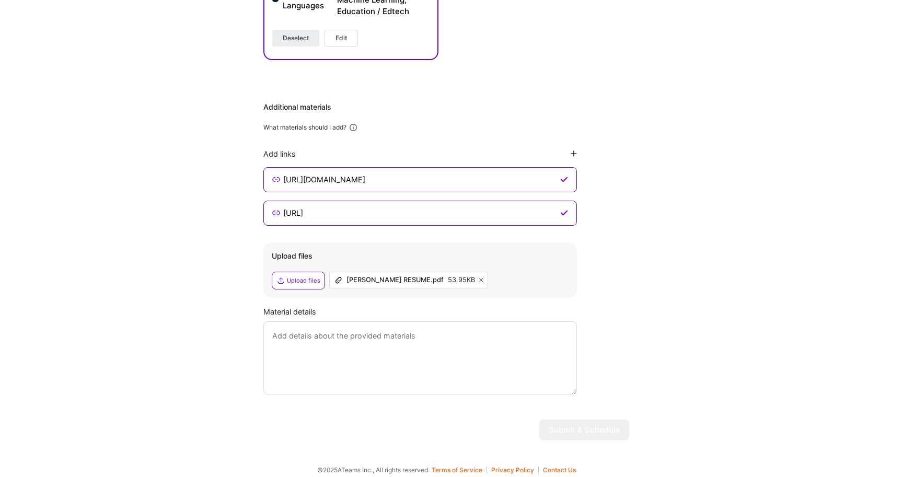
scroll to position [766, 0]
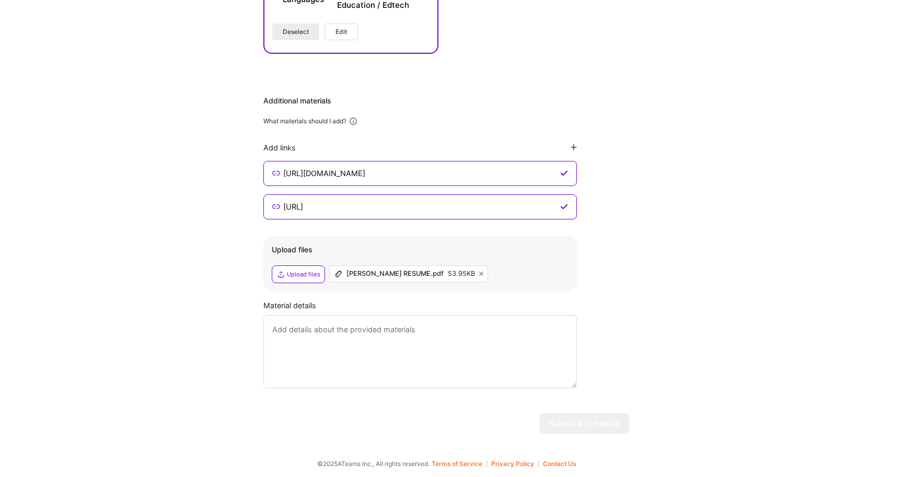
click at [473, 341] on textarea at bounding box center [421, 351] width 314 height 73
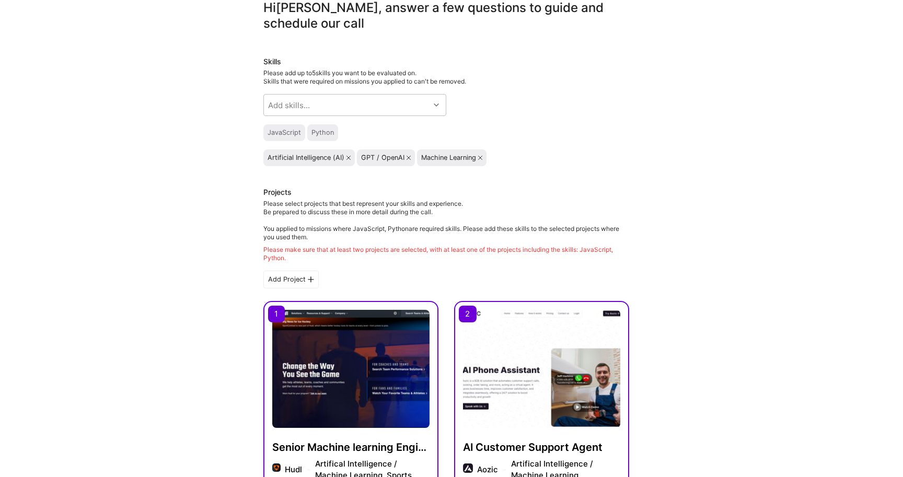
scroll to position [44, 0]
click at [276, 256] on div "Please make sure that at least two projects are selected, with at least one of …" at bounding box center [447, 254] width 366 height 17
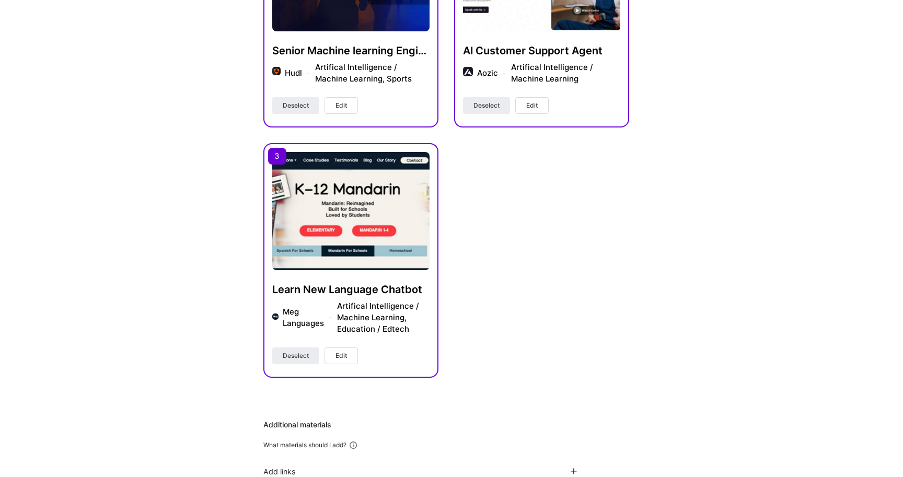
scroll to position [443, 0]
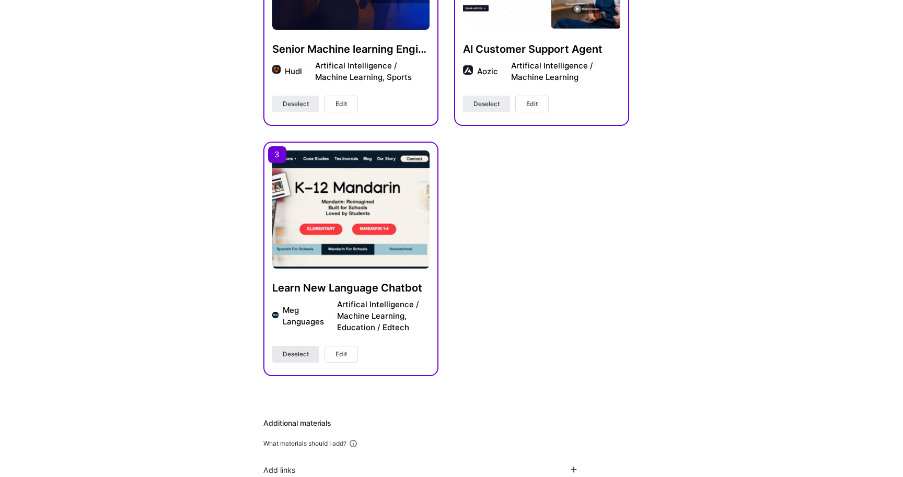
click at [299, 356] on span "Deselect" at bounding box center [296, 354] width 26 height 9
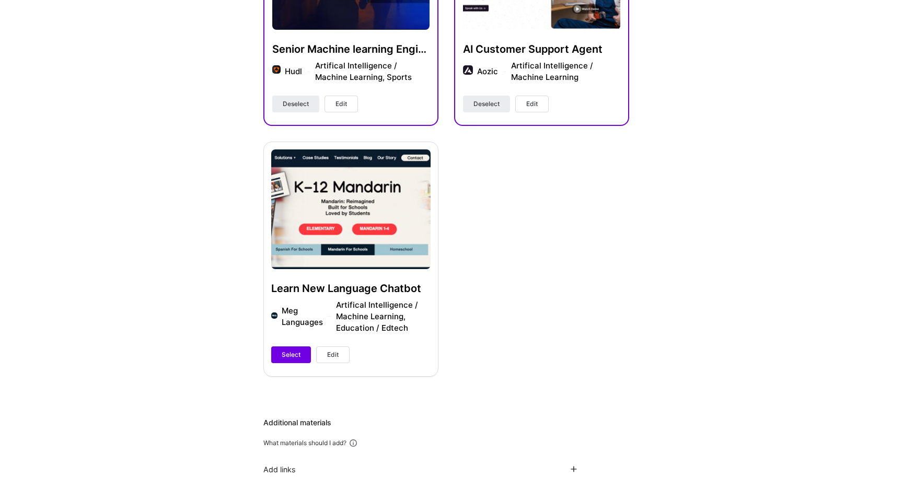
click at [236, 328] on div "Hi Adil , answer a few questions to guide and schedule our call Skills Please a…" at bounding box center [446, 183] width 893 height 1163
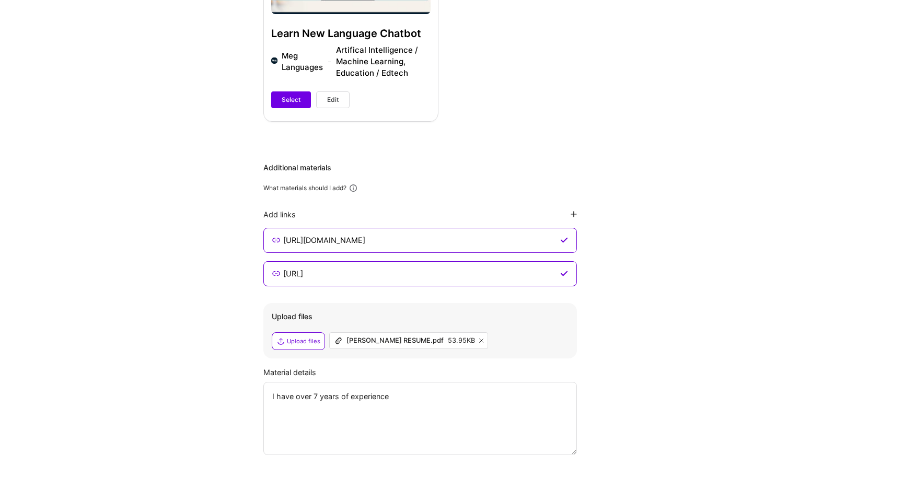
scroll to position [765, 0]
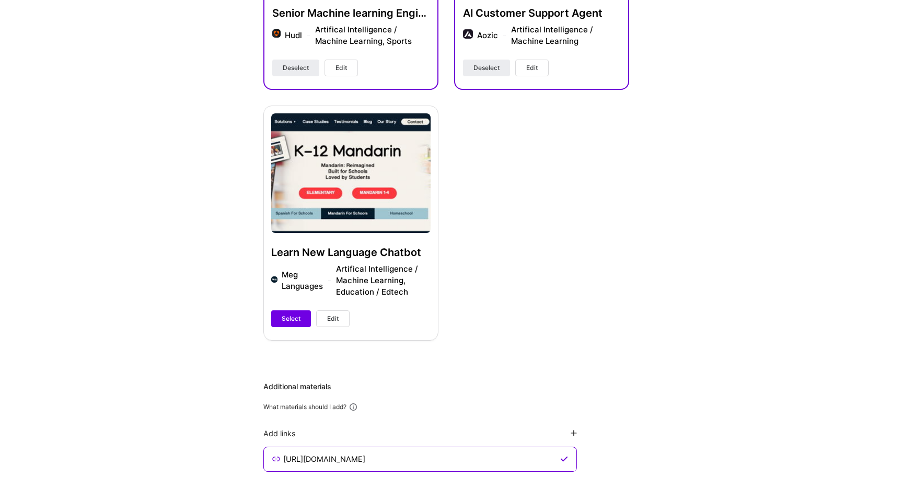
scroll to position [476, 0]
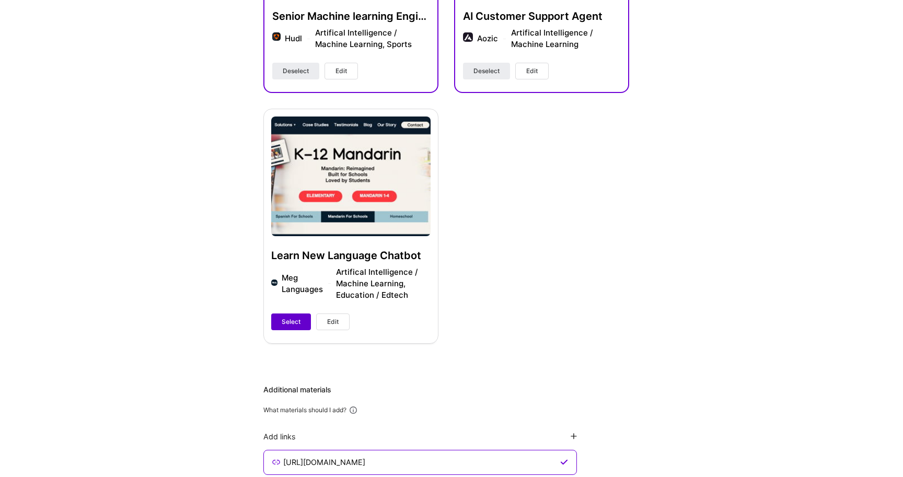
click at [287, 320] on span "Select" at bounding box center [291, 321] width 19 height 9
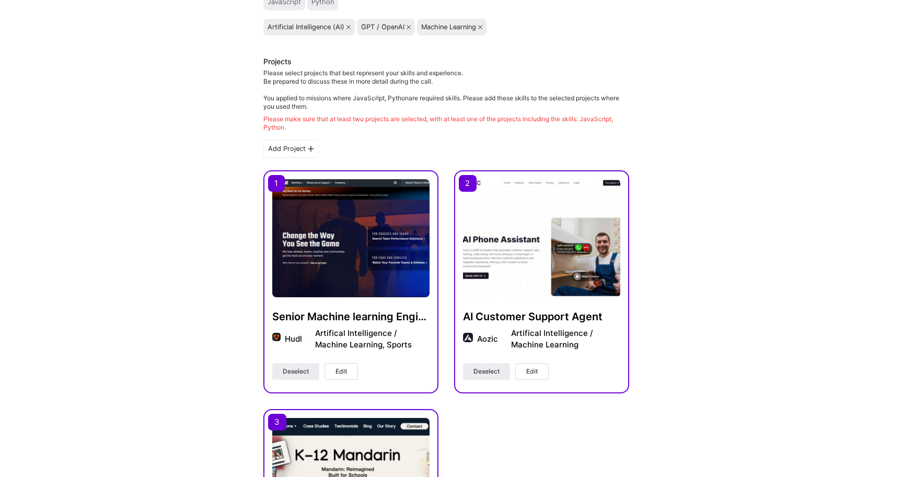
scroll to position [133, 0]
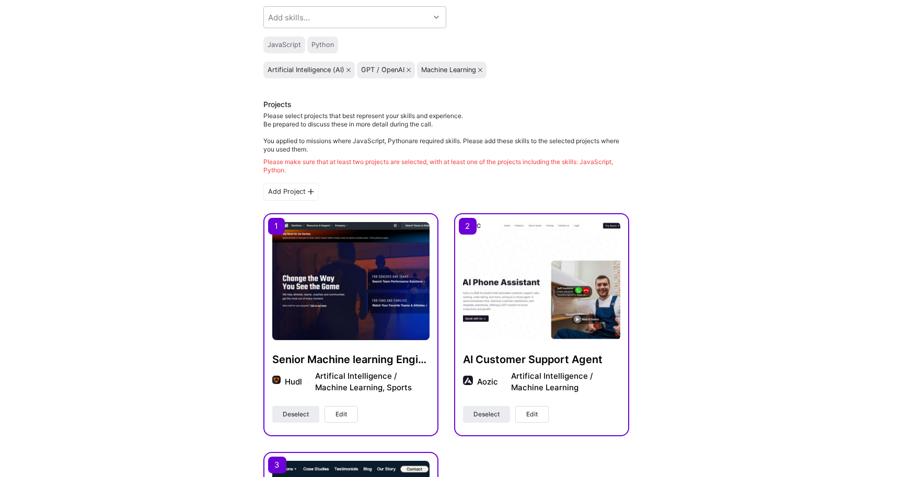
click at [297, 188] on div "Add Project" at bounding box center [291, 192] width 55 height 18
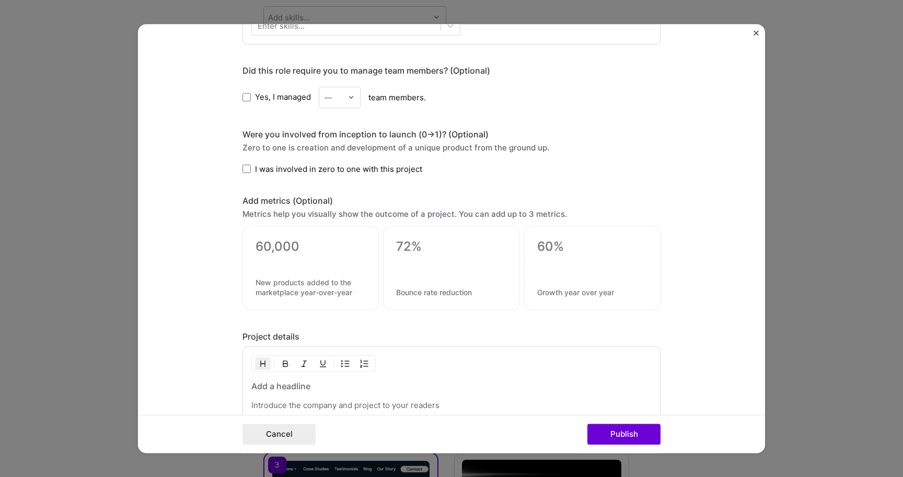
scroll to position [770, 0]
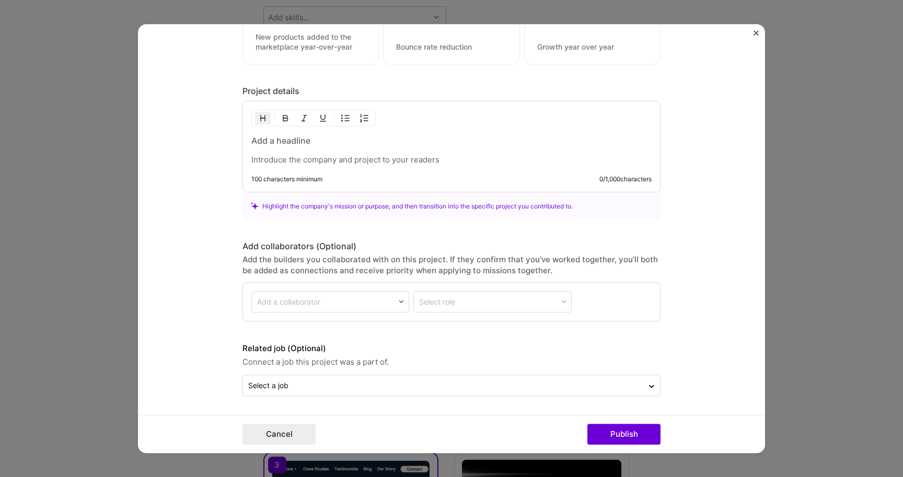
click at [758, 31] on img "Close" at bounding box center [756, 32] width 5 height 5
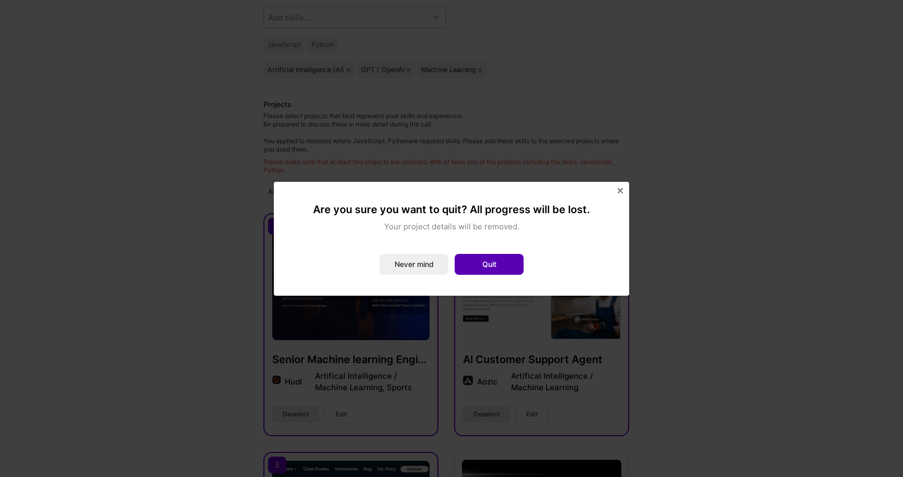
click at [484, 265] on button "Quit" at bounding box center [489, 264] width 69 height 21
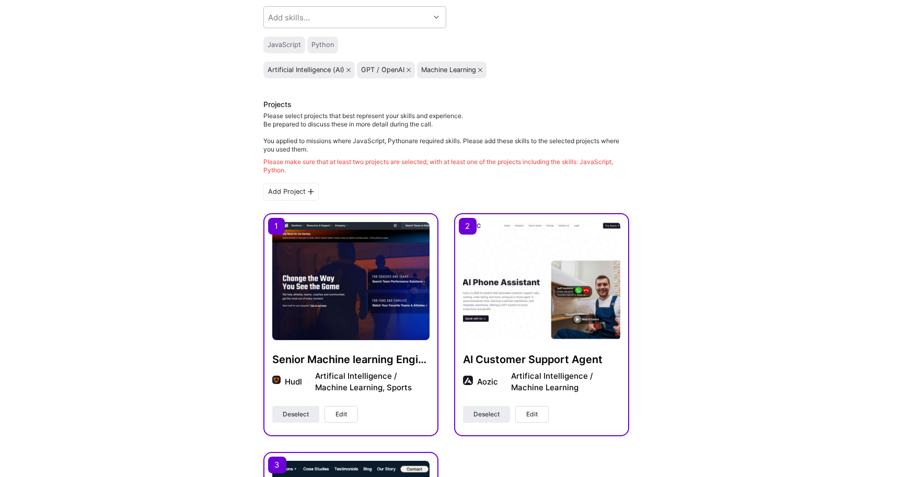
scroll to position [766, 0]
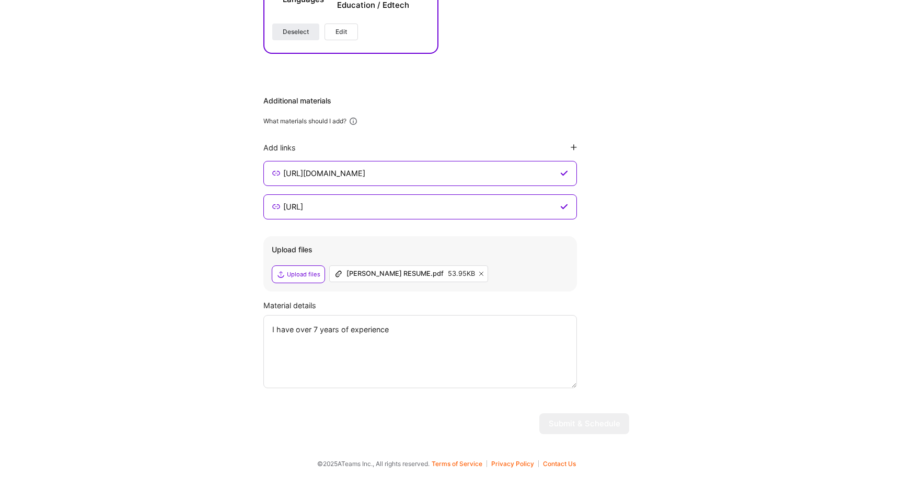
click at [472, 310] on div "Material details" at bounding box center [447, 305] width 366 height 11
click at [477, 351] on textarea "I have over 7 years of experience" at bounding box center [421, 351] width 314 height 73
type textarea "I have over 7 years of experience in artificial intellgence."
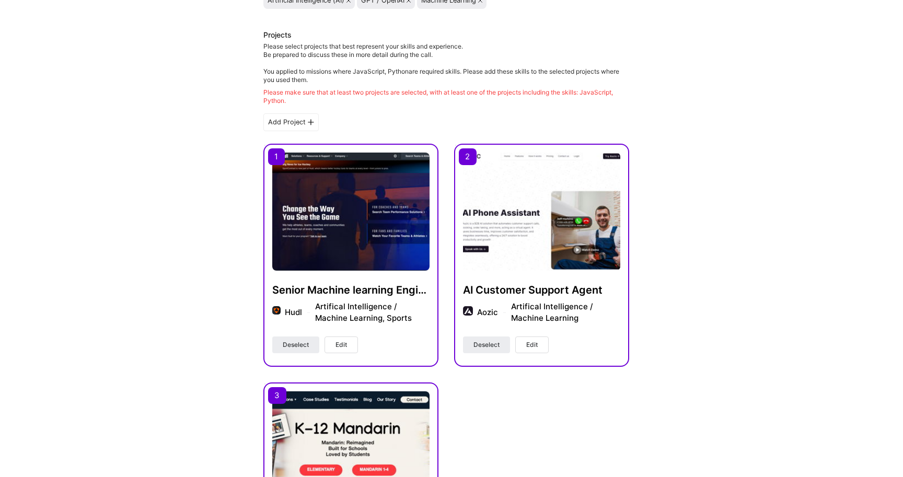
scroll to position [205, 0]
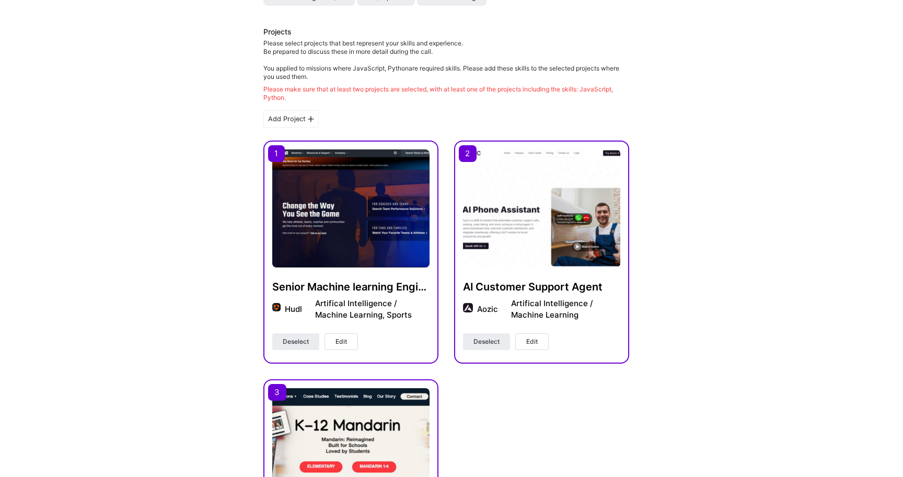
click at [212, 255] on div "Hi Adil , answer a few questions to guide and schedule our call Skills Please a…" at bounding box center [446, 421] width 893 height 1164
click at [345, 343] on span "Edit" at bounding box center [342, 341] width 12 height 9
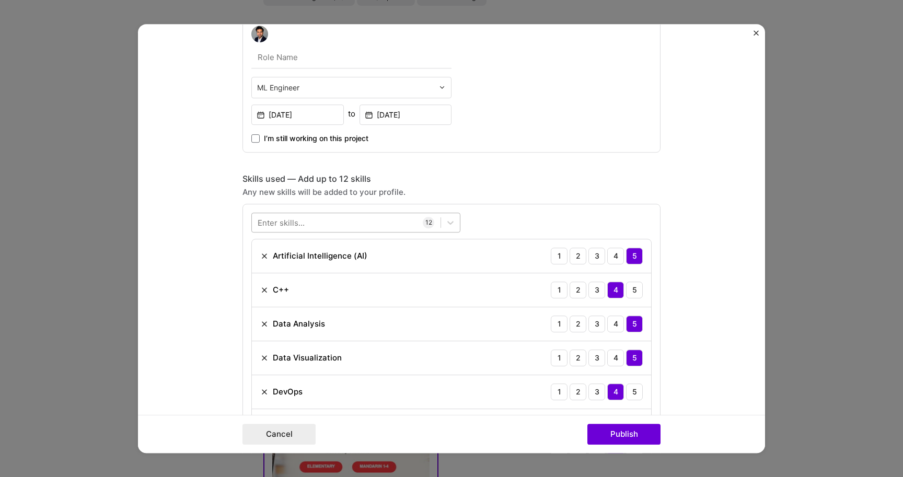
scroll to position [577, 0]
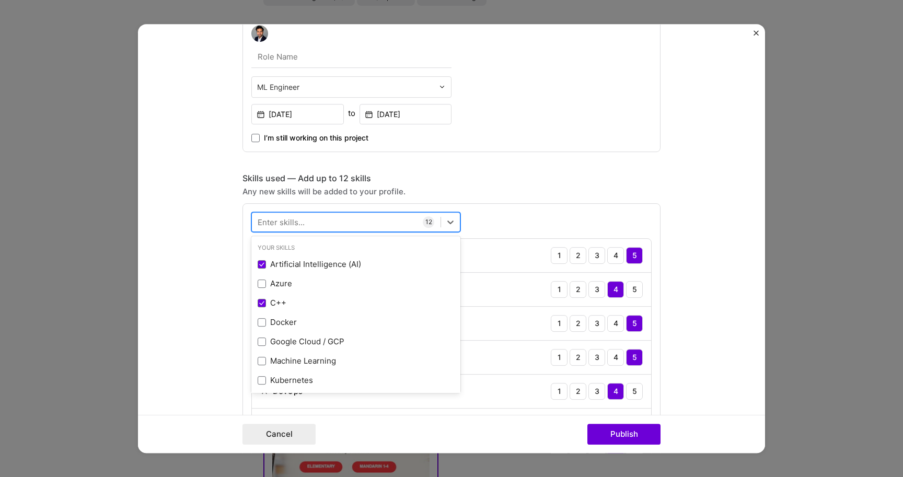
click at [358, 227] on div at bounding box center [346, 221] width 189 height 17
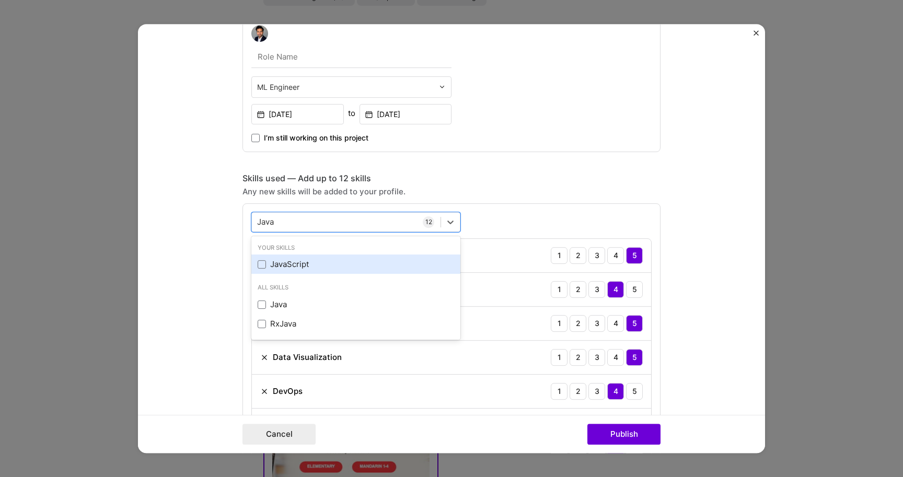
click at [273, 266] on div "JavaScript" at bounding box center [356, 264] width 197 height 11
type input "Java"
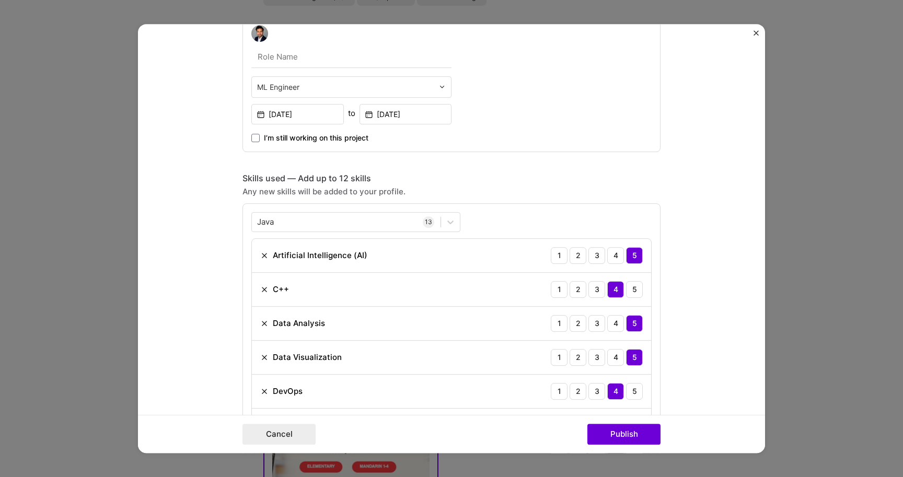
click at [223, 275] on form "Project title Senior Machine learning Engineer Company Hudl Project industry In…" at bounding box center [451, 239] width 627 height 430
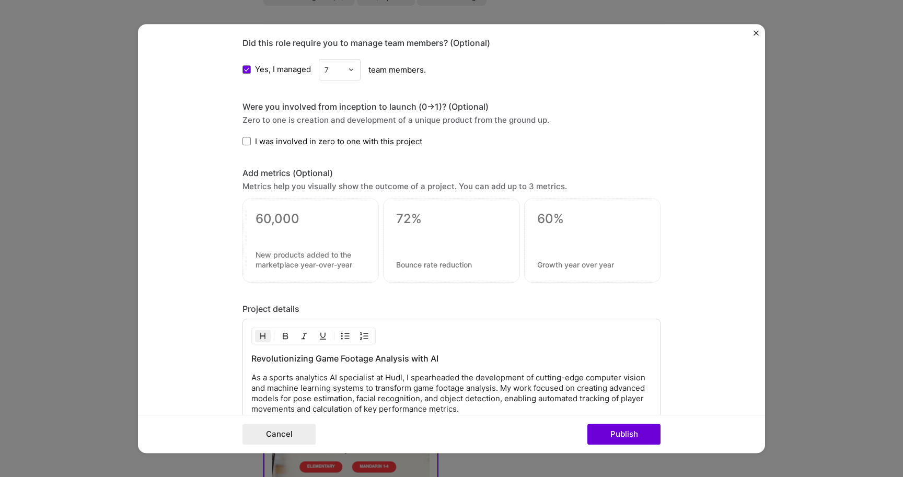
scroll to position [1299, 0]
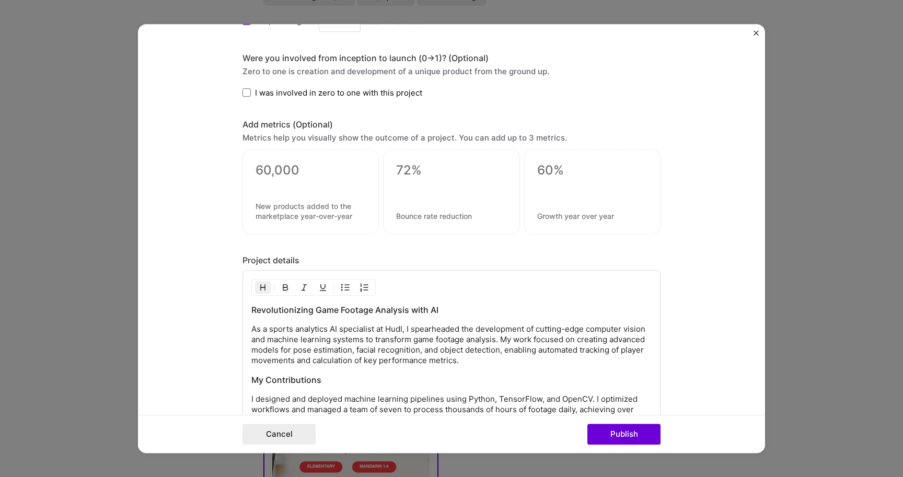
click at [255, 94] on span "I was involved in zero to one with this project" at bounding box center [338, 92] width 167 height 11
click at [0, 0] on input "I was involved in zero to one with this project" at bounding box center [0, 0] width 0 height 0
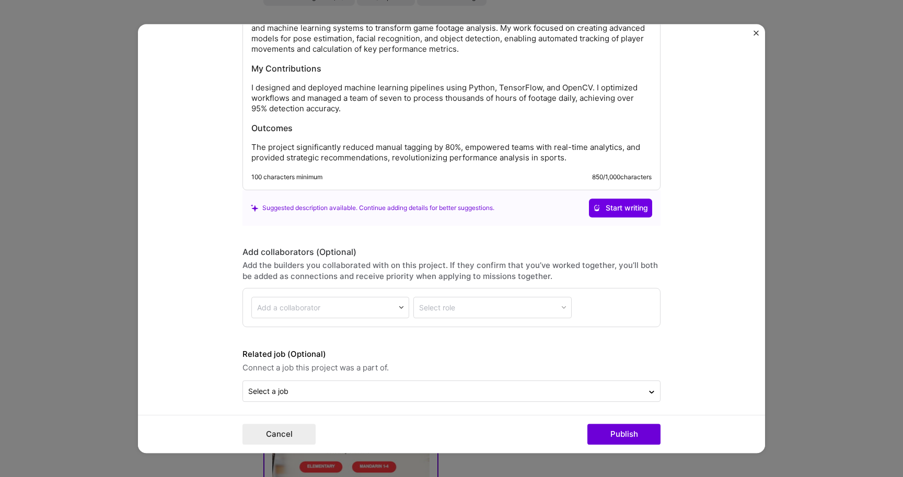
scroll to position [1617, 0]
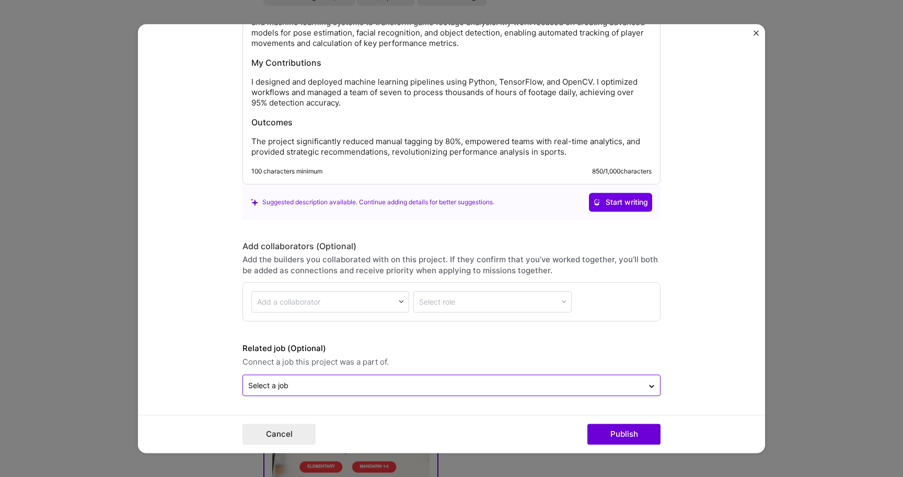
click at [578, 384] on input "text" at bounding box center [443, 385] width 390 height 11
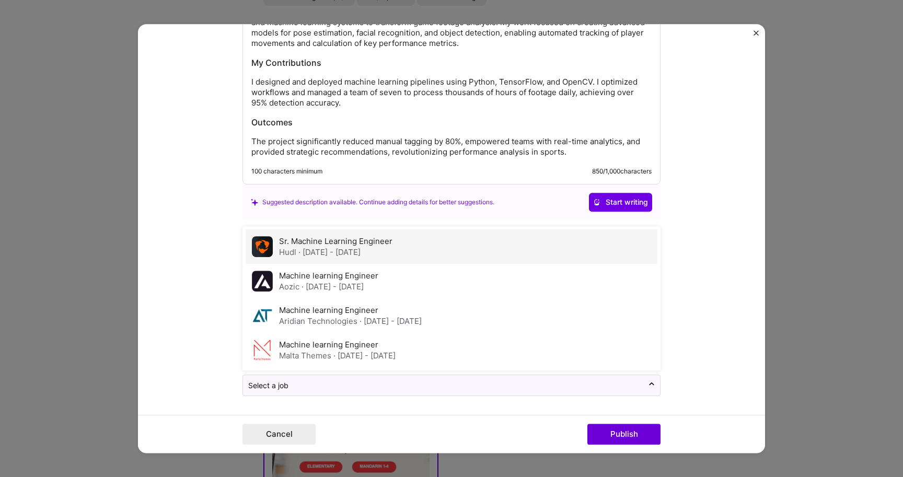
click at [374, 244] on label "Sr. Machine Learning Engineer" at bounding box center [335, 241] width 113 height 10
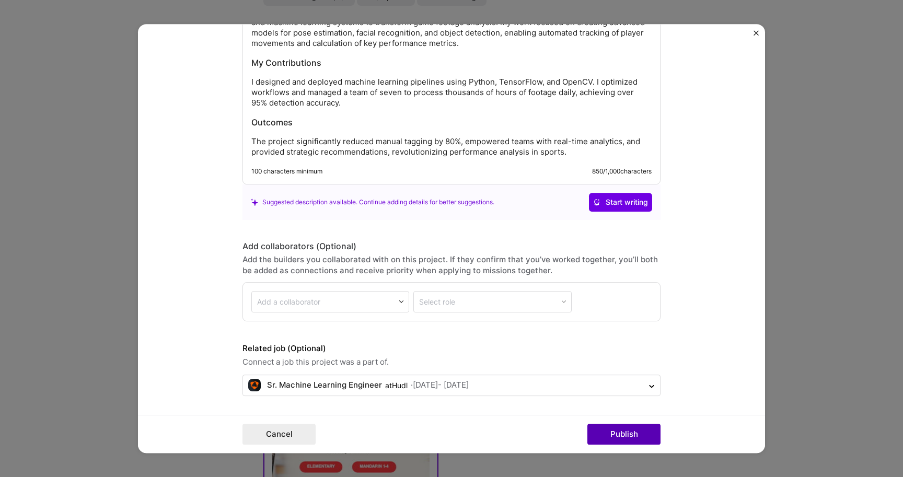
click at [621, 430] on button "Publish" at bounding box center [624, 434] width 73 height 21
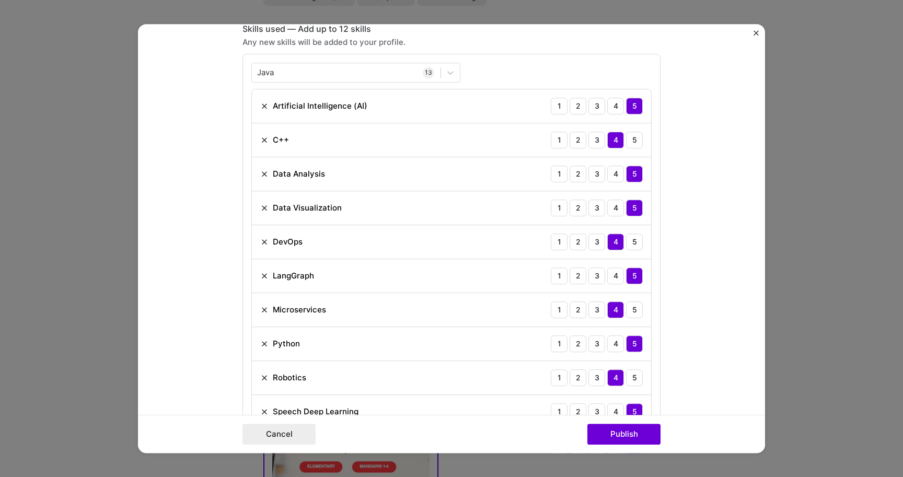
scroll to position [709, 0]
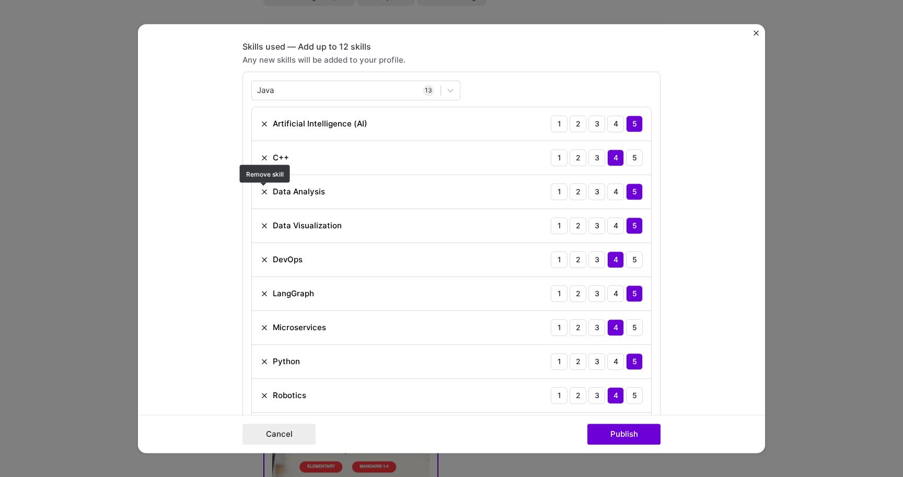
click at [265, 191] on img at bounding box center [264, 192] width 8 height 8
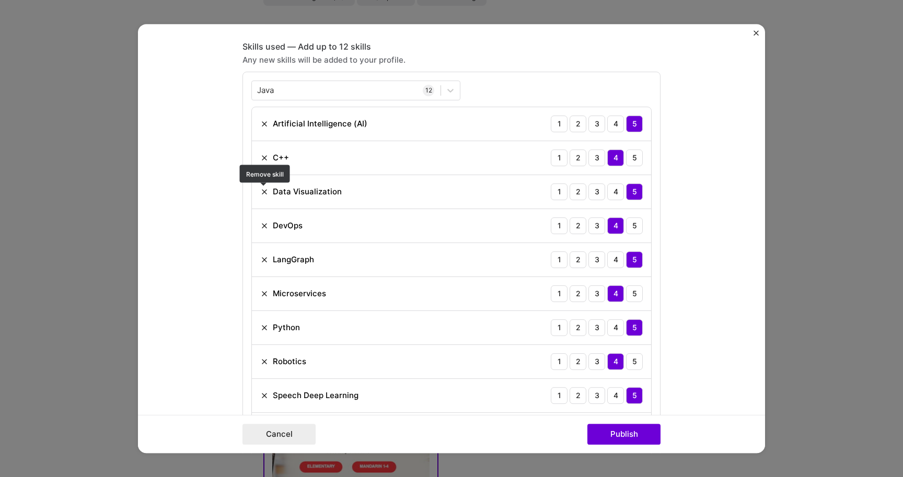
click at [263, 190] on img at bounding box center [264, 192] width 8 height 8
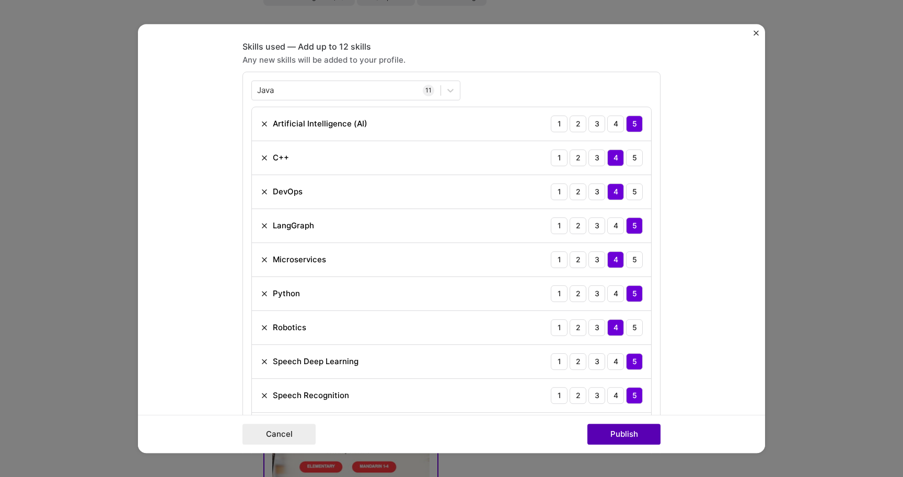
click at [623, 437] on button "Publish" at bounding box center [624, 434] width 73 height 21
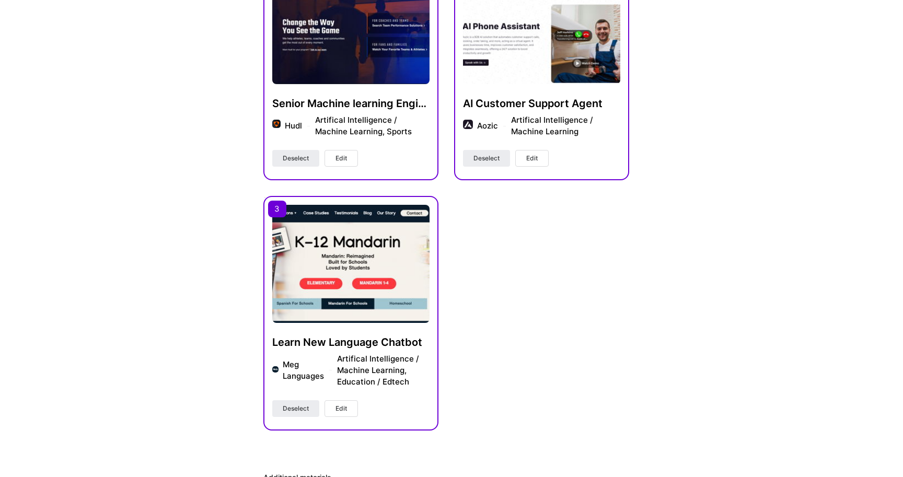
scroll to position [337, 0]
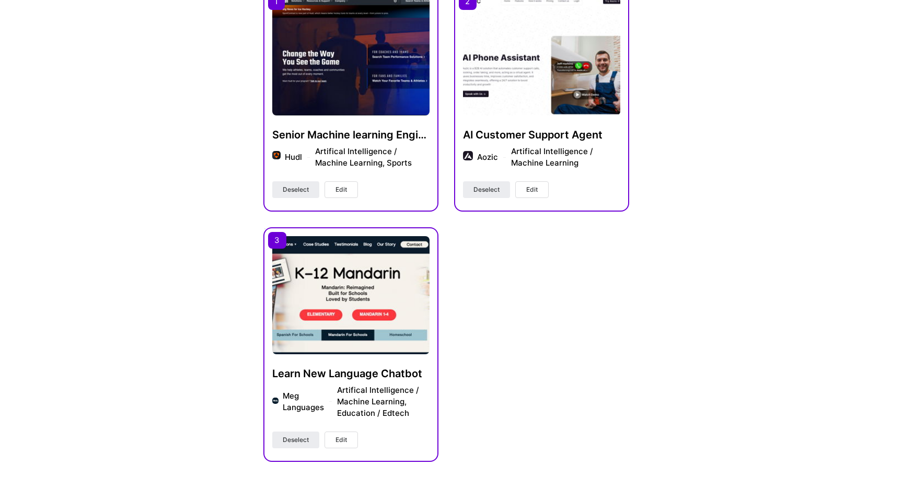
click at [540, 189] on button "Edit" at bounding box center [532, 189] width 33 height 17
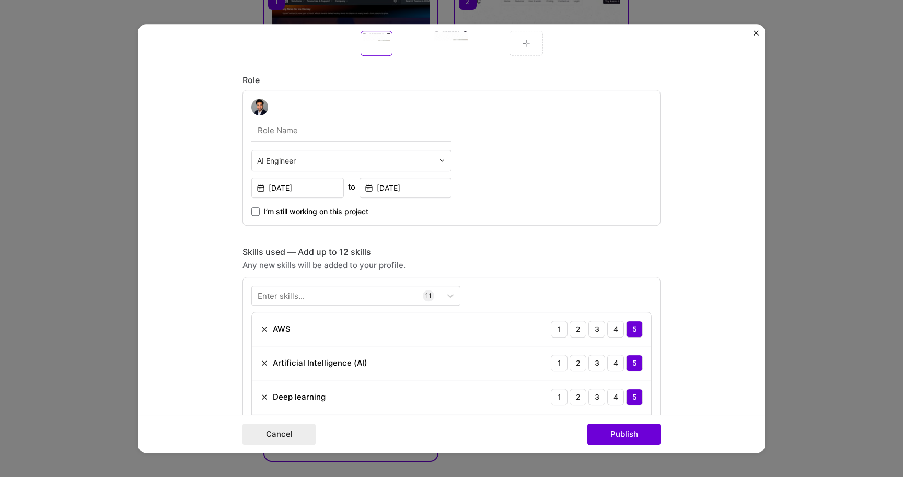
scroll to position [656, 0]
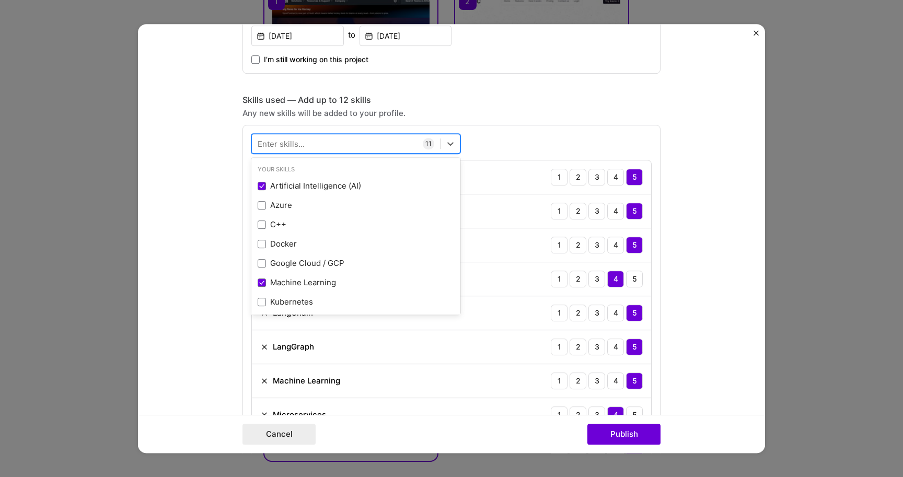
click at [324, 144] on div at bounding box center [346, 143] width 189 height 17
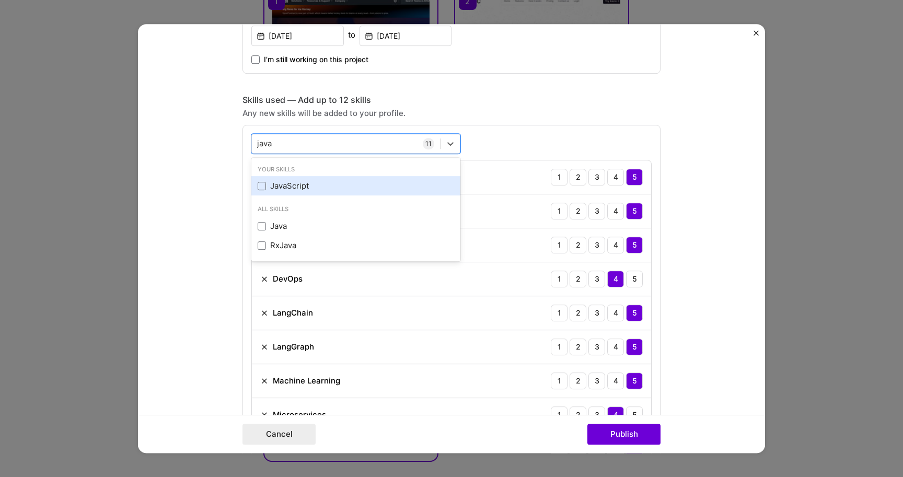
click at [271, 188] on div "JavaScript" at bounding box center [356, 185] width 197 height 11
type input "java"
click at [227, 271] on form "Project title AI Customer Support Agent Company Aozic Project industry Industry…" at bounding box center [451, 239] width 627 height 430
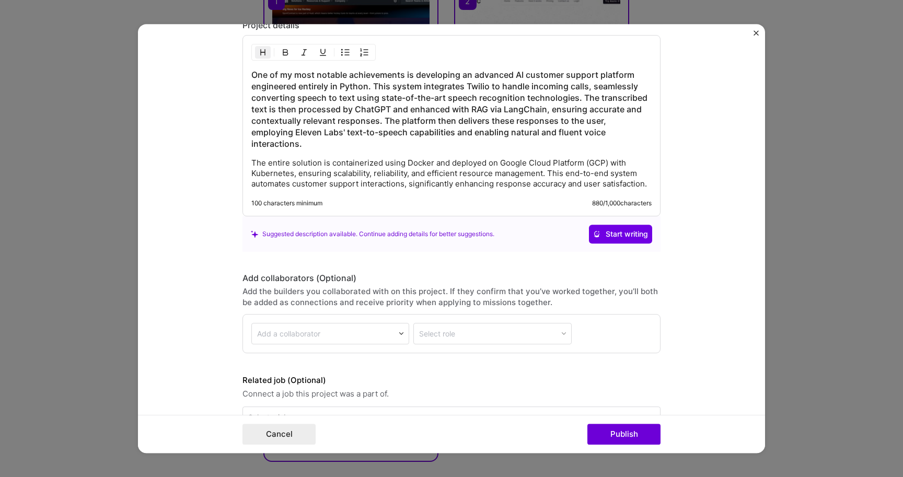
scroll to position [1521, 0]
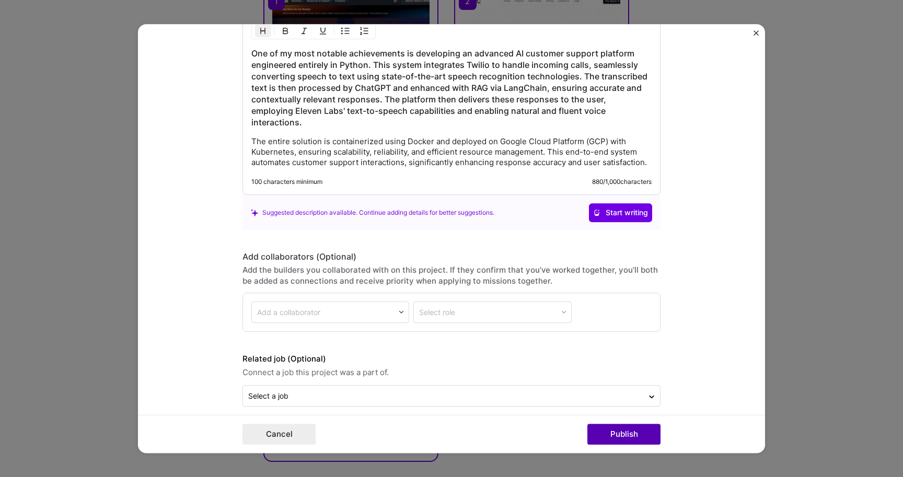
click at [645, 440] on button "Publish" at bounding box center [624, 434] width 73 height 21
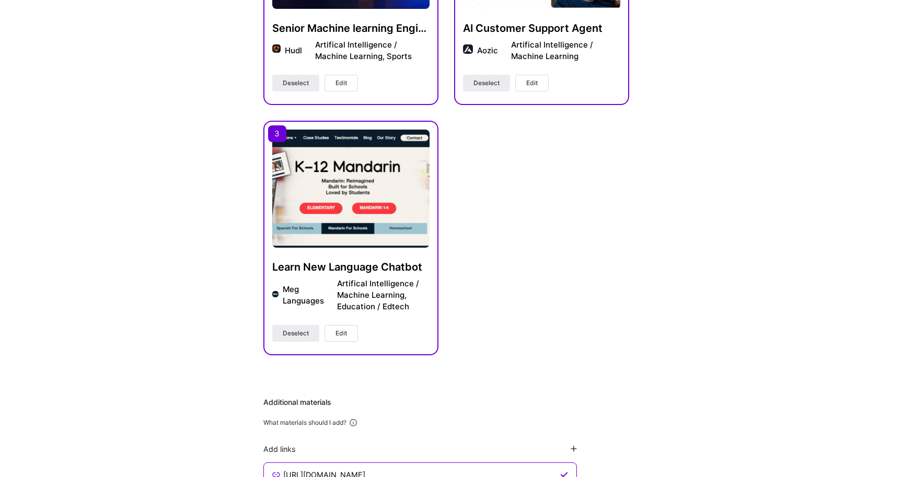
scroll to position [455, 0]
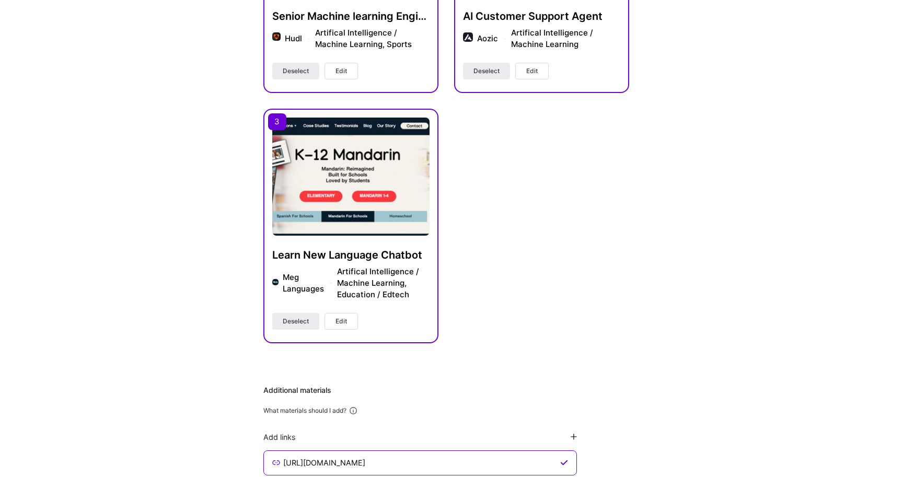
click at [340, 324] on span "Edit" at bounding box center [342, 321] width 12 height 9
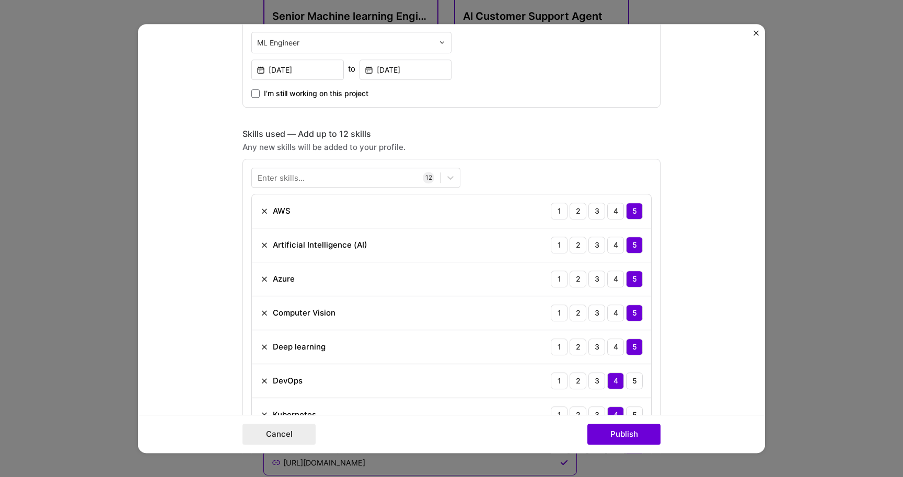
scroll to position [633, 0]
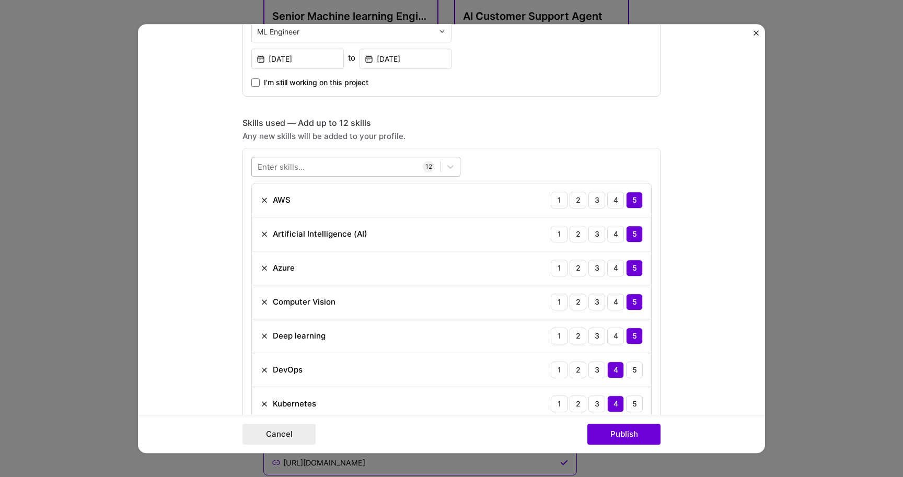
click at [369, 169] on div at bounding box center [346, 166] width 189 height 17
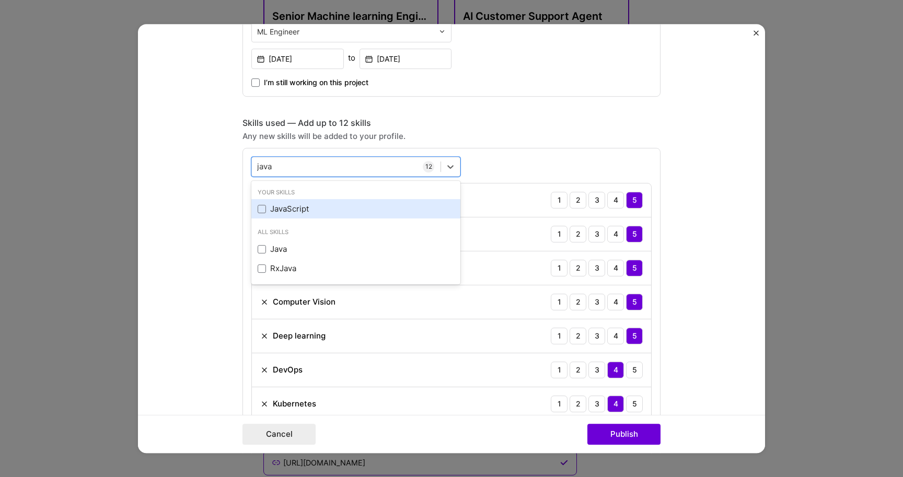
click at [272, 212] on div "JavaScript" at bounding box center [356, 208] width 197 height 11
type input "java"
click at [216, 226] on form "Project title Learn New Language Chatbot Company Meg Languages Project industry…" at bounding box center [451, 239] width 627 height 430
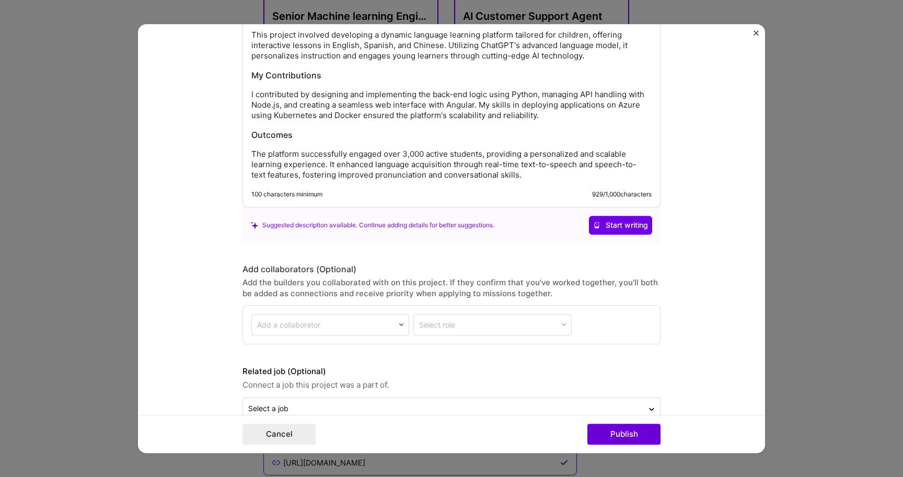
scroll to position [1617, 0]
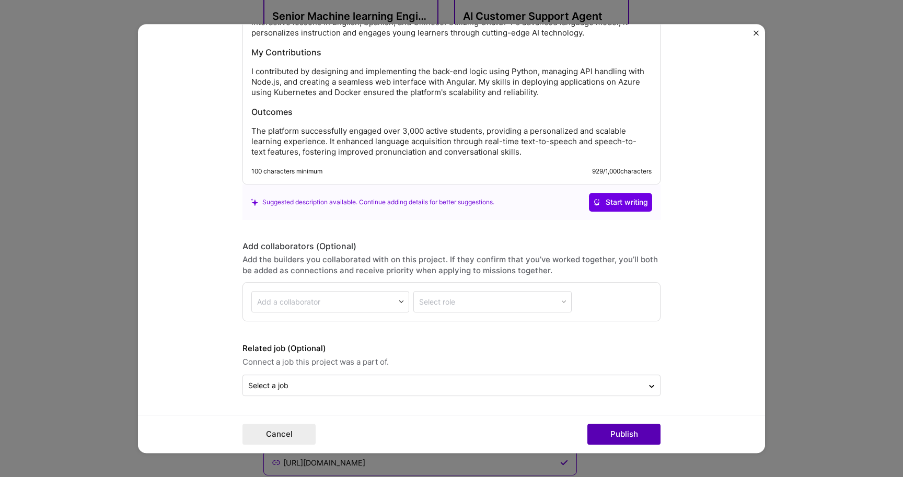
click at [616, 440] on button "Publish" at bounding box center [624, 434] width 73 height 21
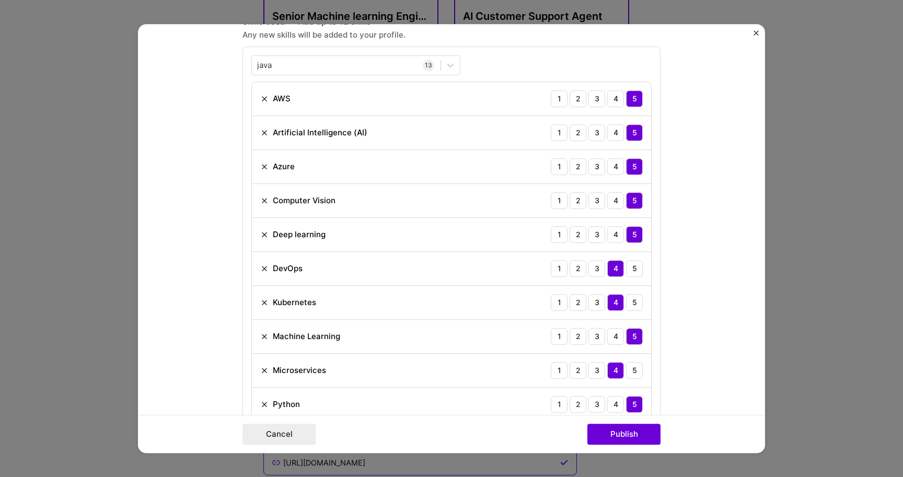
scroll to position [727, 0]
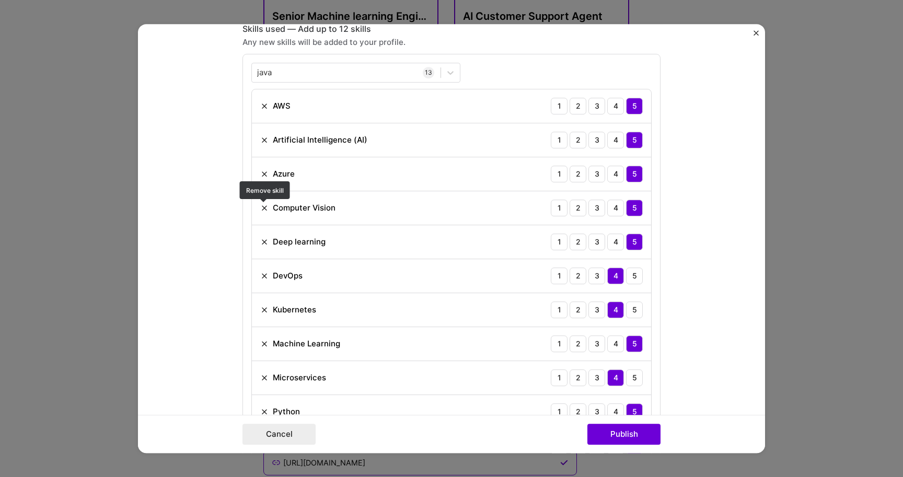
click at [263, 208] on img at bounding box center [264, 208] width 8 height 8
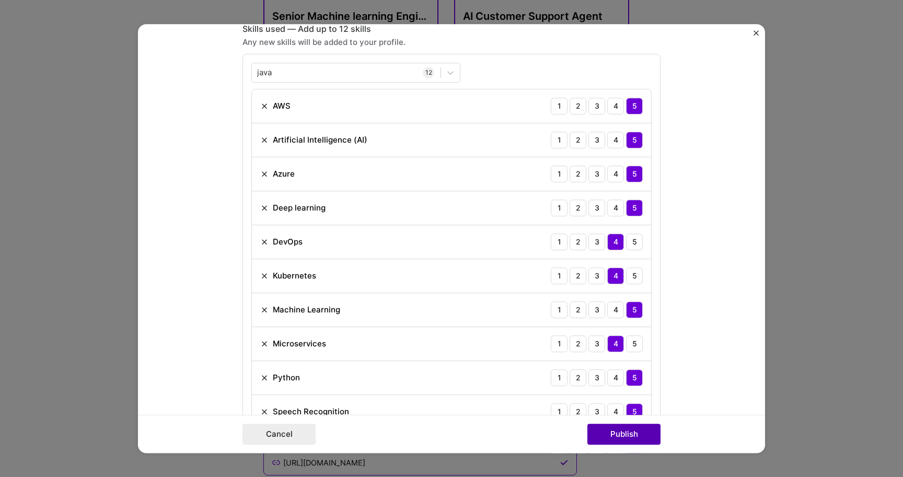
click at [610, 437] on button "Publish" at bounding box center [624, 434] width 73 height 21
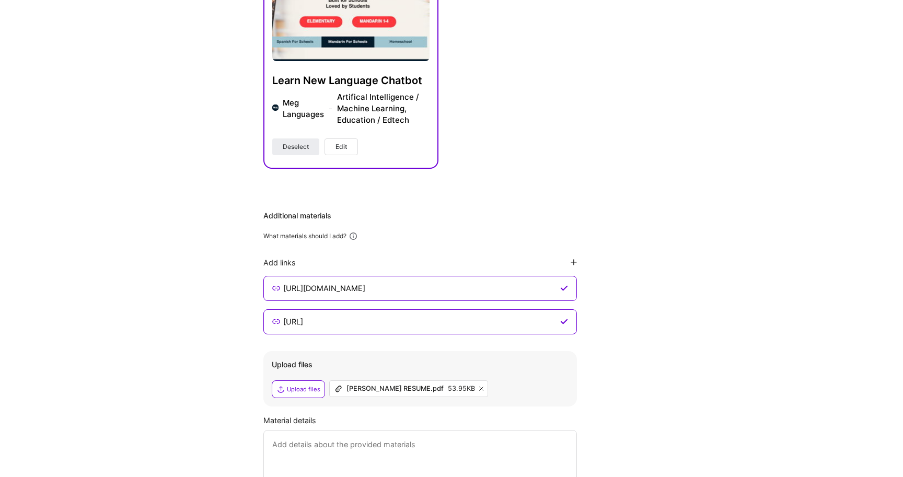
scroll to position [745, 0]
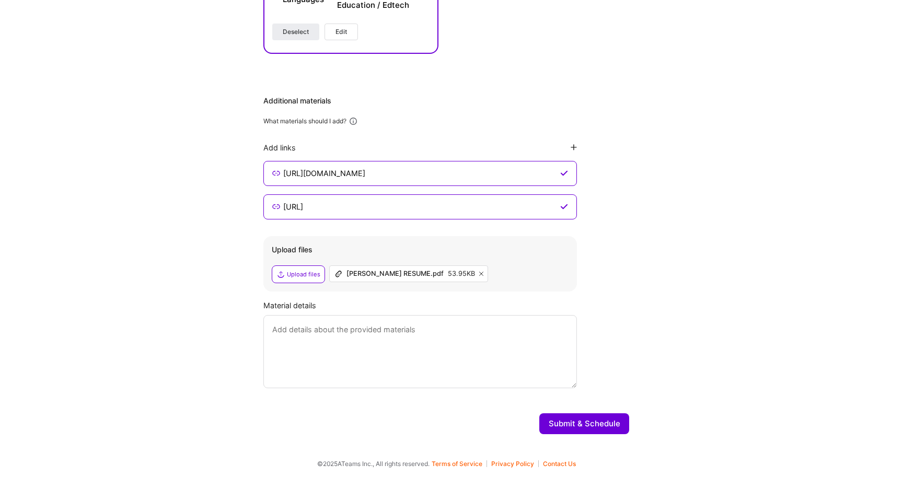
click at [603, 427] on button "Submit & Schedule" at bounding box center [585, 424] width 90 height 21
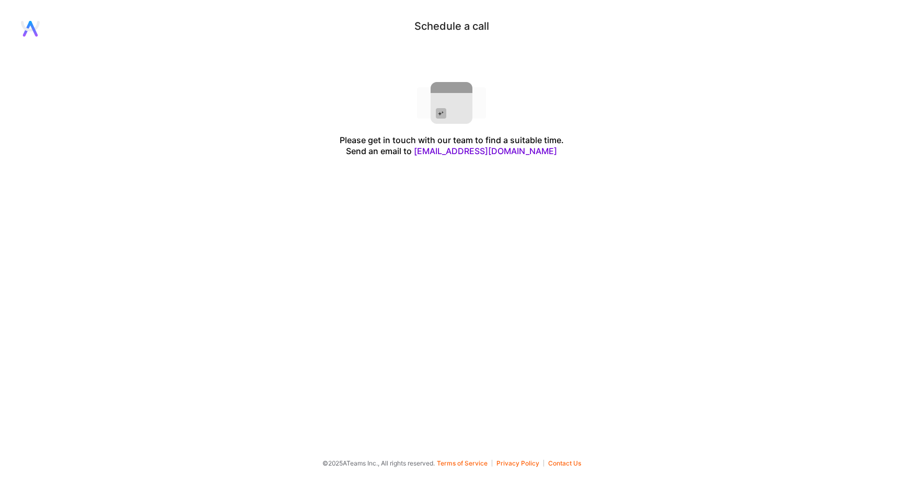
click at [32, 24] on icon at bounding box center [30, 29] width 19 height 16
